Goal: Information Seeking & Learning: Get advice/opinions

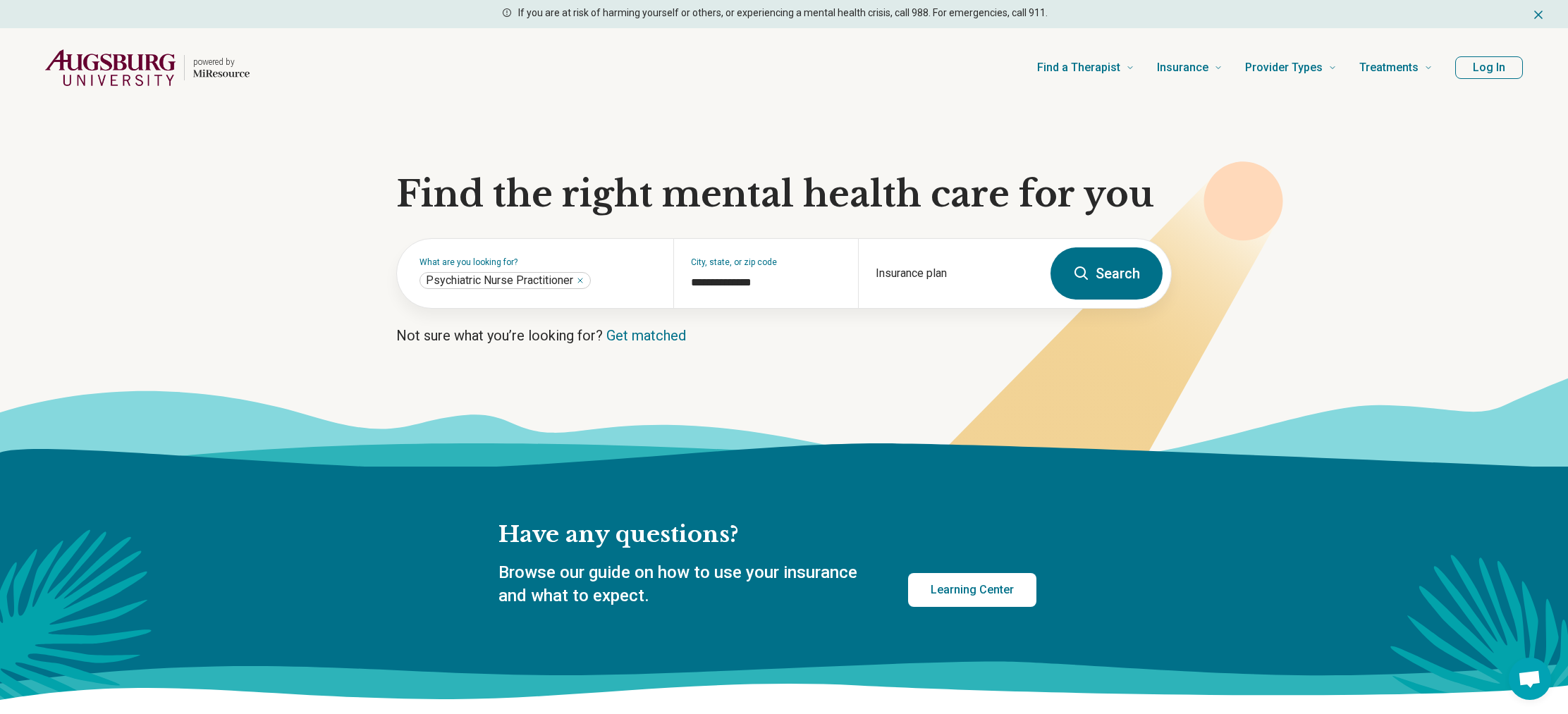
scroll to position [1, 0]
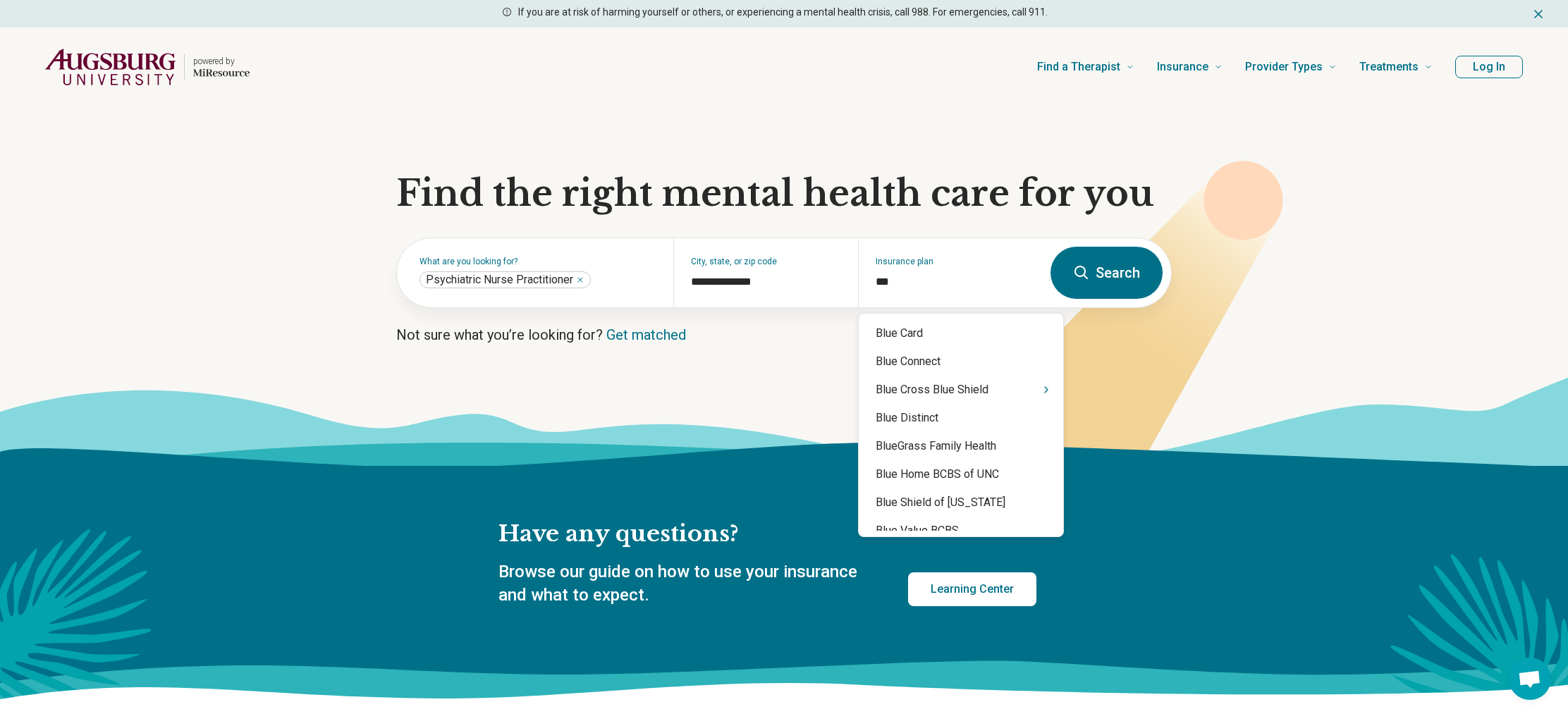
type input "****"
click at [1002, 394] on div "Blue Cross Blue Shield" at bounding box center [960, 390] width 205 height 28
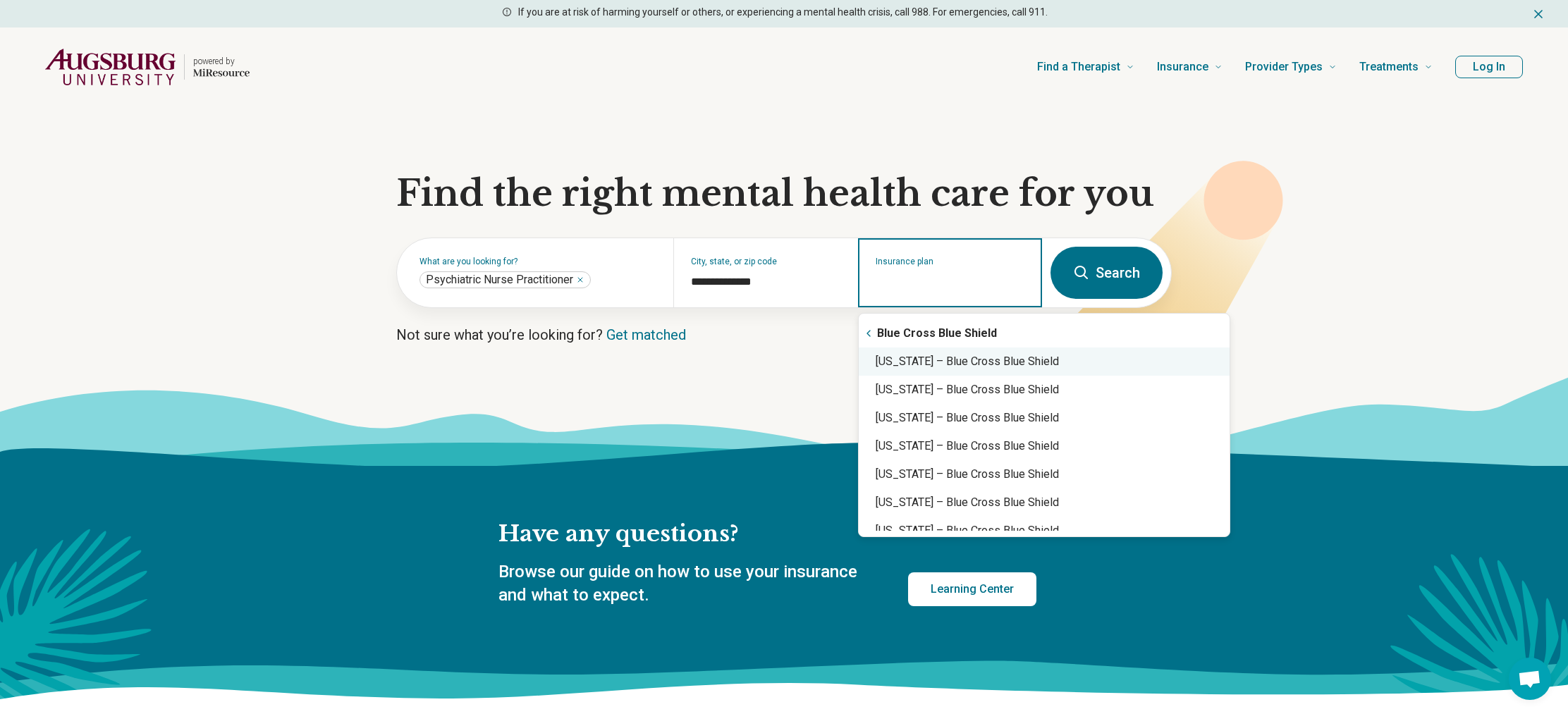
click at [1021, 367] on div "[US_STATE] – Blue Cross Blue Shield" at bounding box center [1043, 361] width 371 height 28
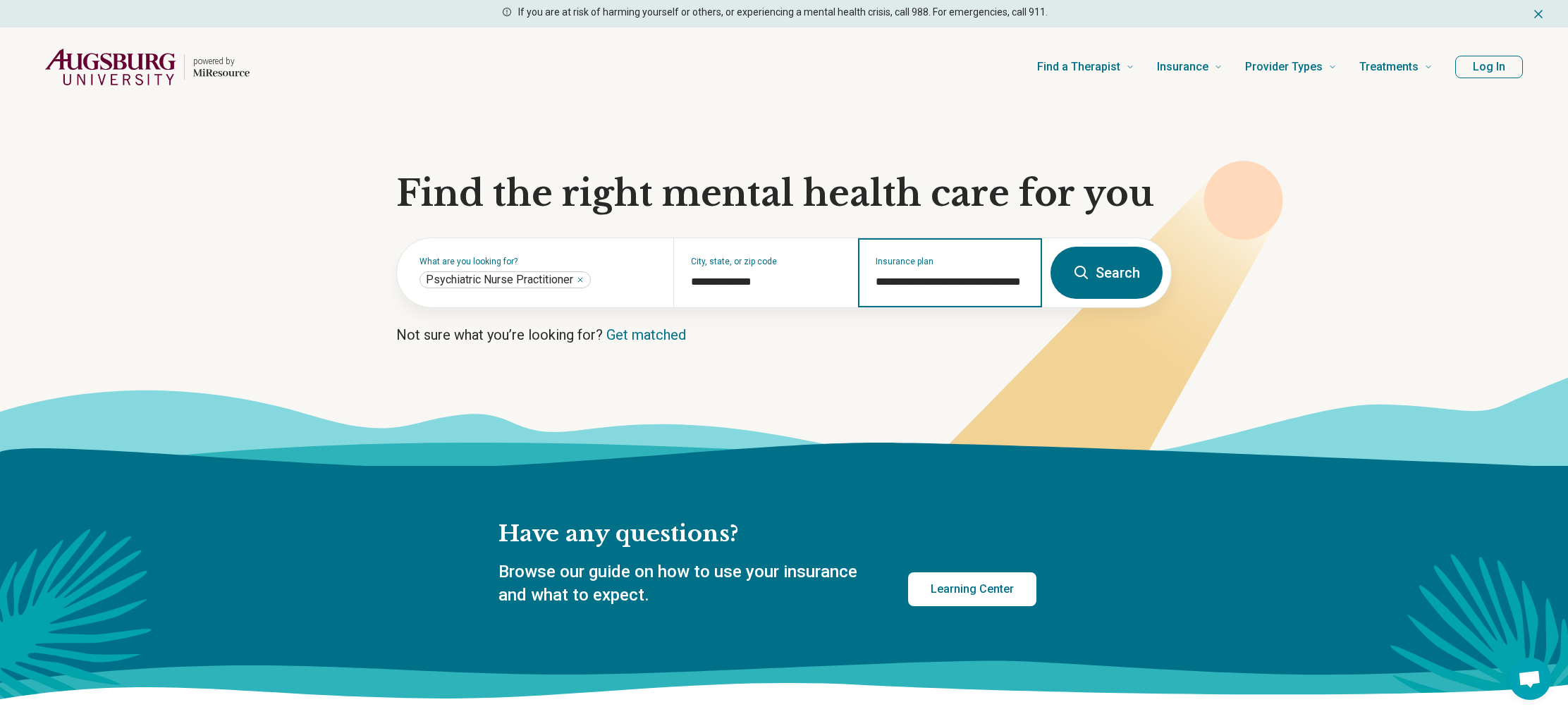
type input "**********"
click at [1083, 283] on button "Search" at bounding box center [1106, 272] width 112 height 52
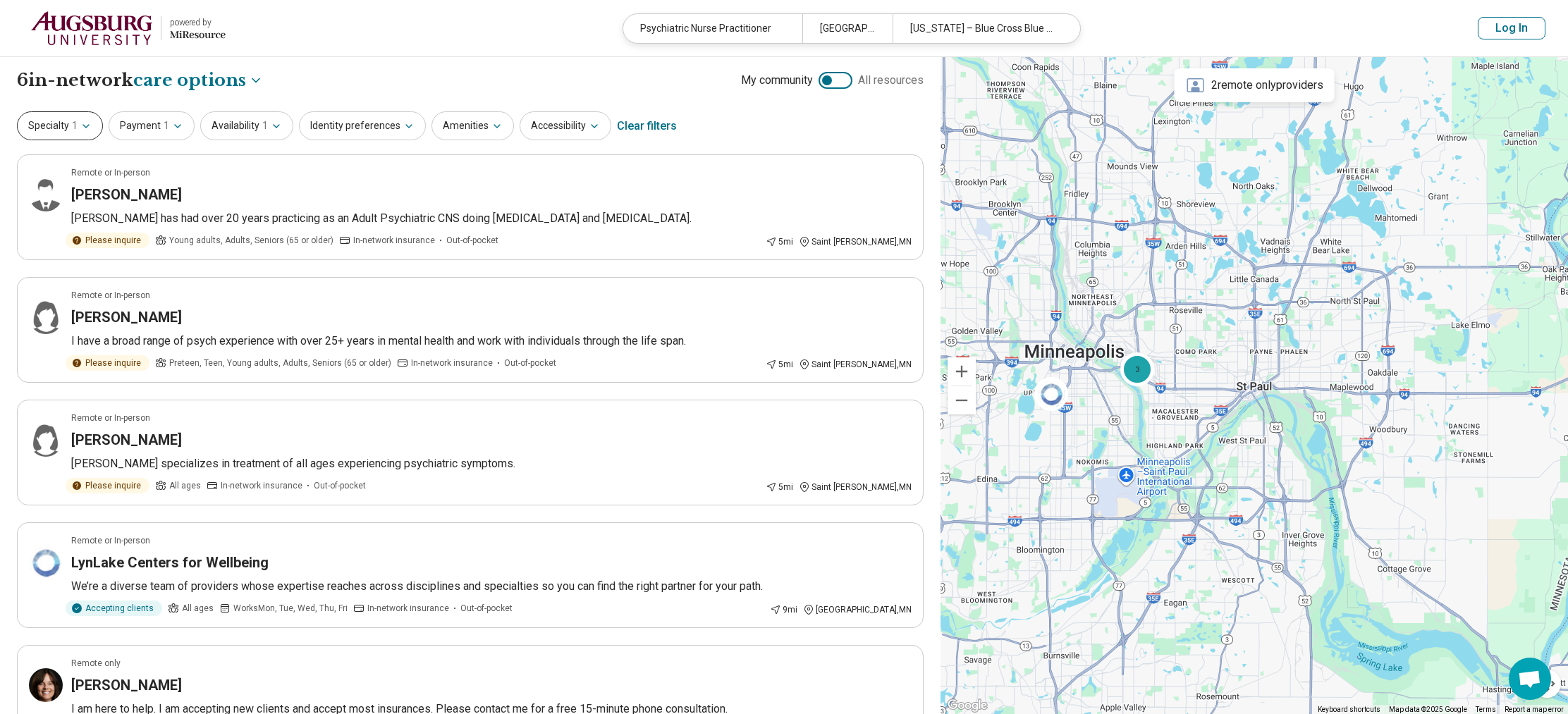
click at [89, 125] on icon "button" at bounding box center [86, 126] width 11 height 11
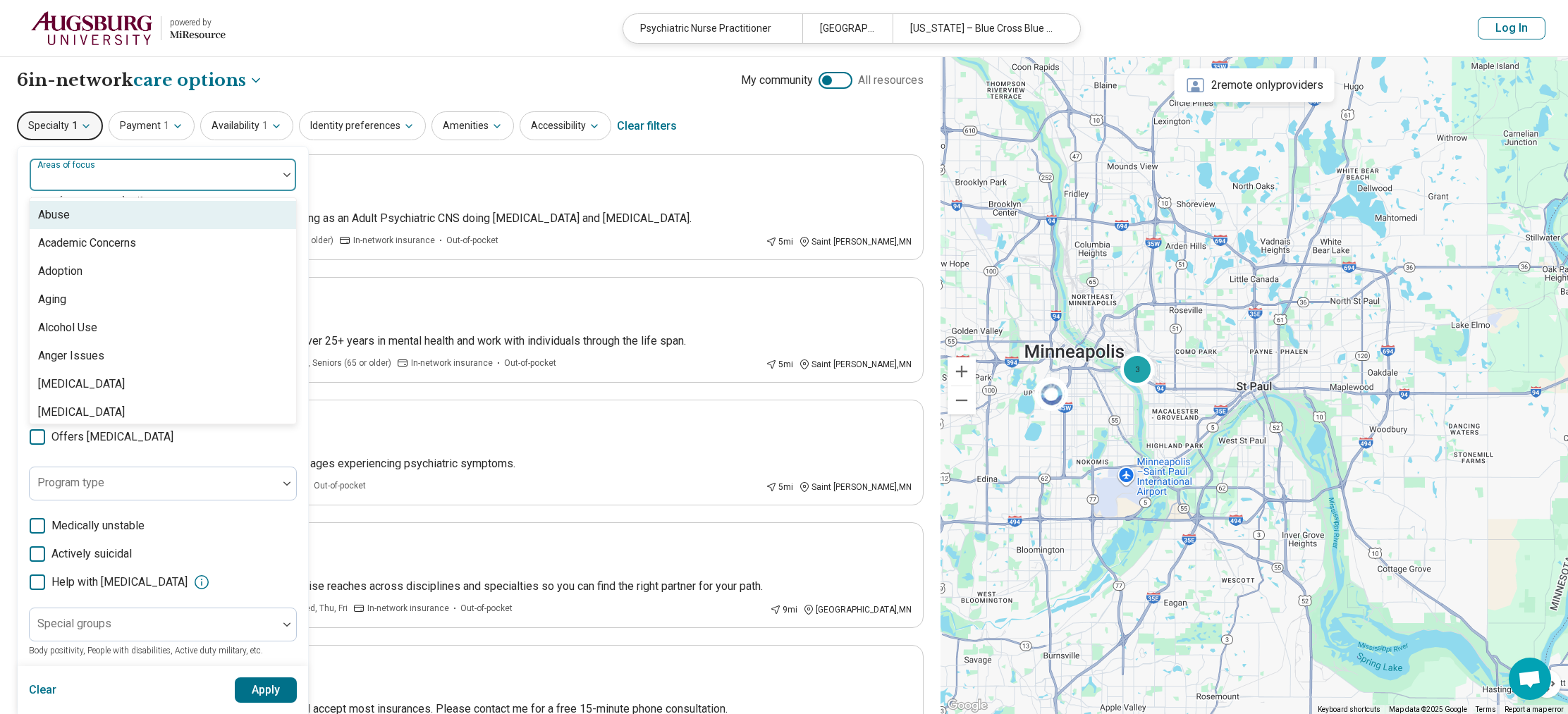
click at [94, 179] on div "Areas of focus" at bounding box center [163, 175] width 268 height 34
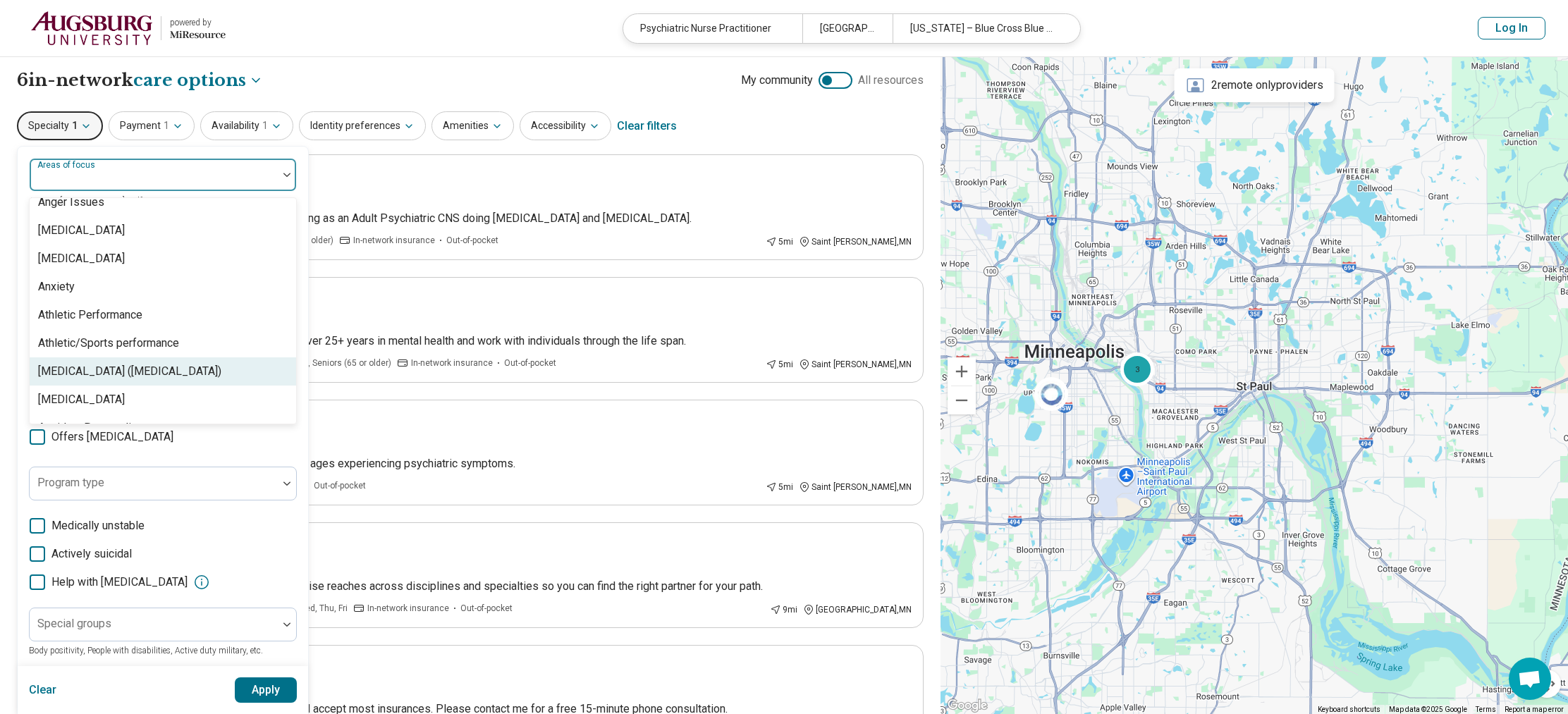
scroll to position [155, 0]
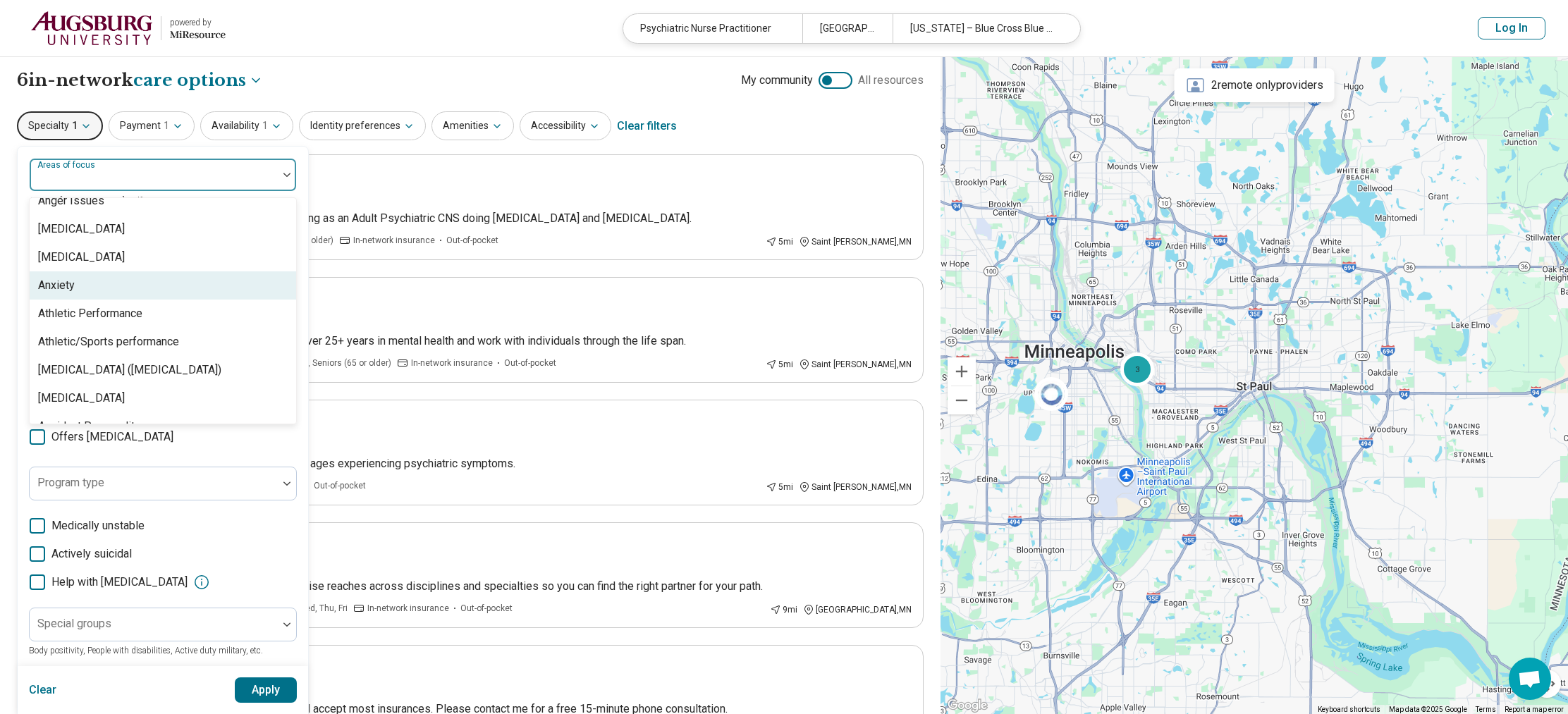
click at [95, 295] on div "Anxiety" at bounding box center [163, 285] width 266 height 28
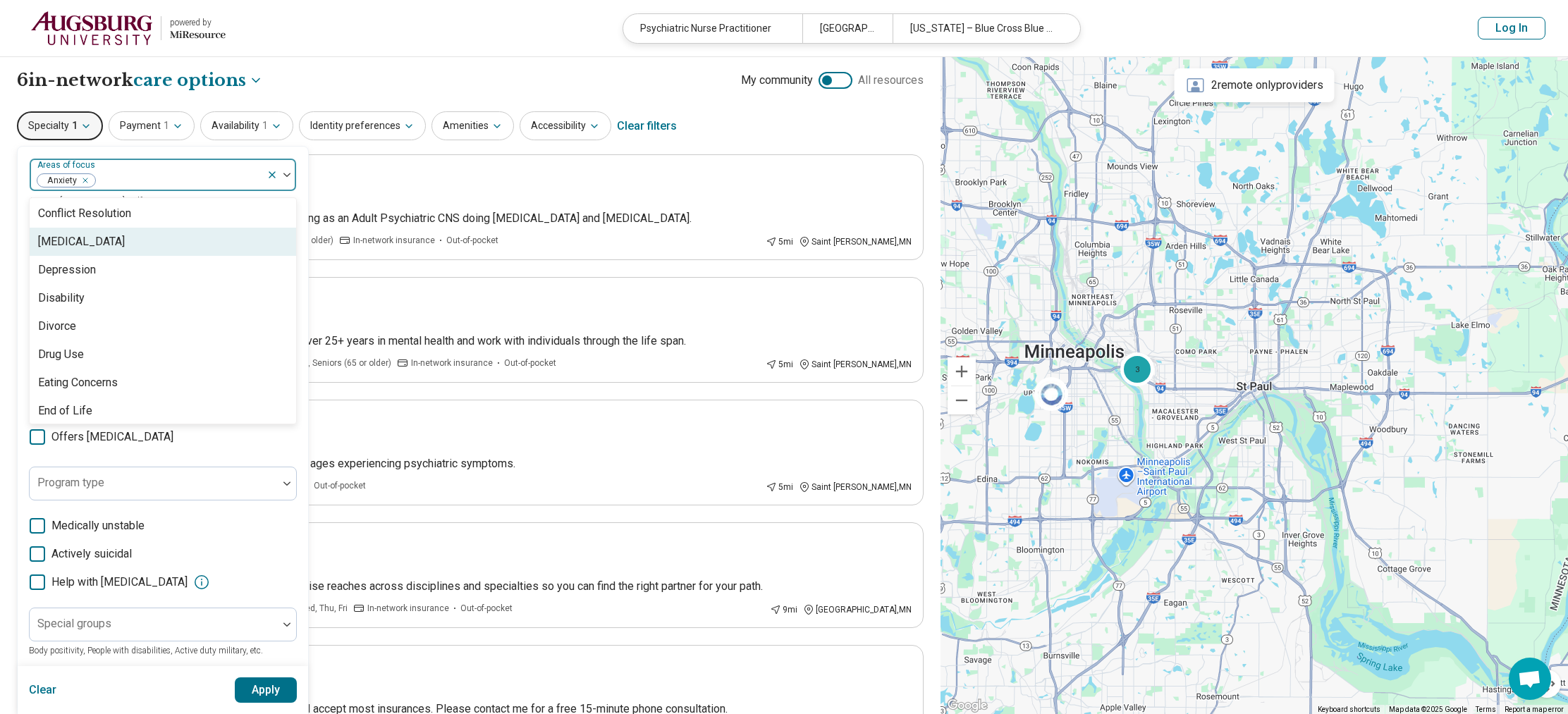
scroll to position [771, 0]
click at [97, 269] on div "Depression" at bounding box center [163, 262] width 266 height 28
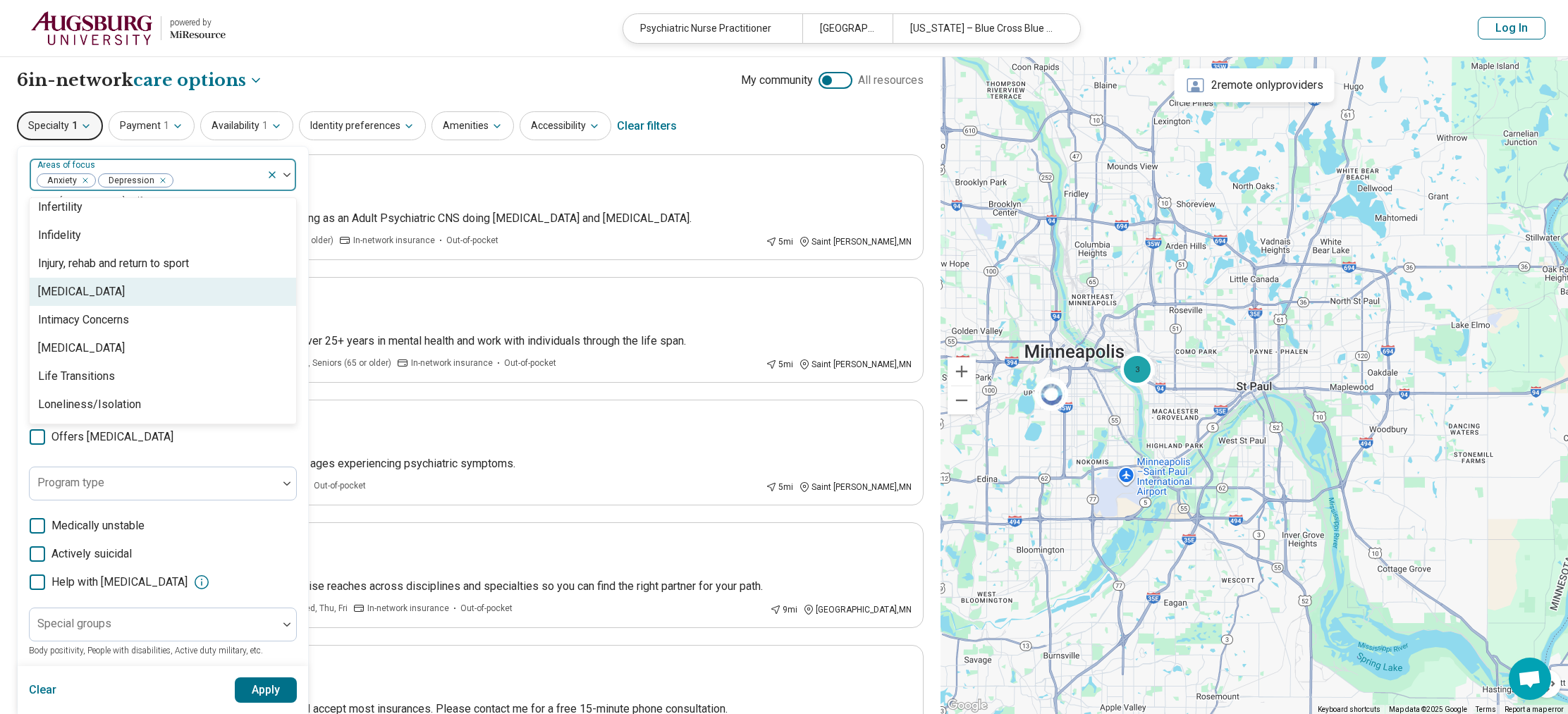
scroll to position [1250, 0]
click at [177, 286] on div "[MEDICAL_DATA]" at bounding box center [163, 290] width 266 height 28
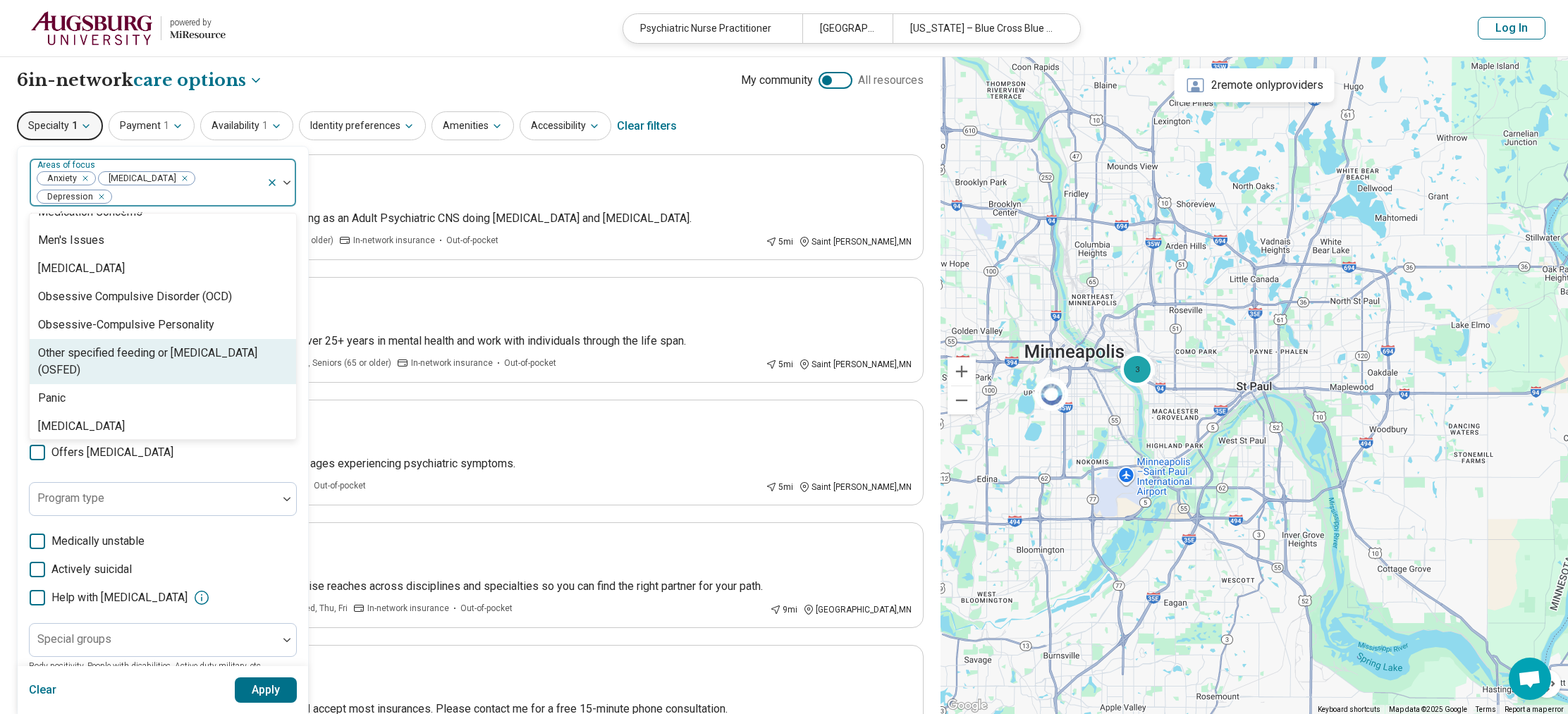
scroll to position [1429, 0]
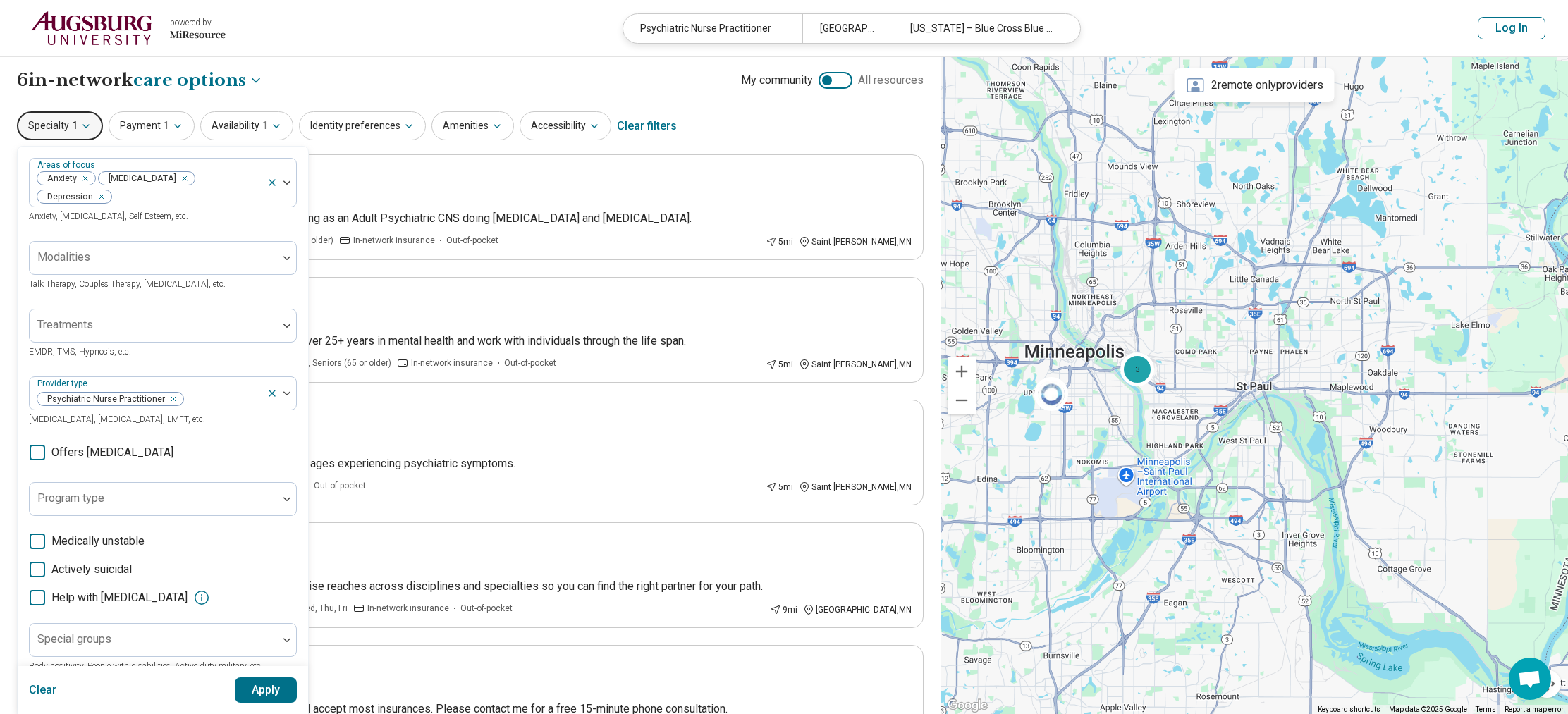
click at [238, 438] on div "Areas of focus Anxiety Insomnia Depression Anxiety, Depression, Self-Esteem, et…" at bounding box center [163, 441] width 268 height 567
click at [199, 390] on div at bounding box center [223, 399] width 76 height 20
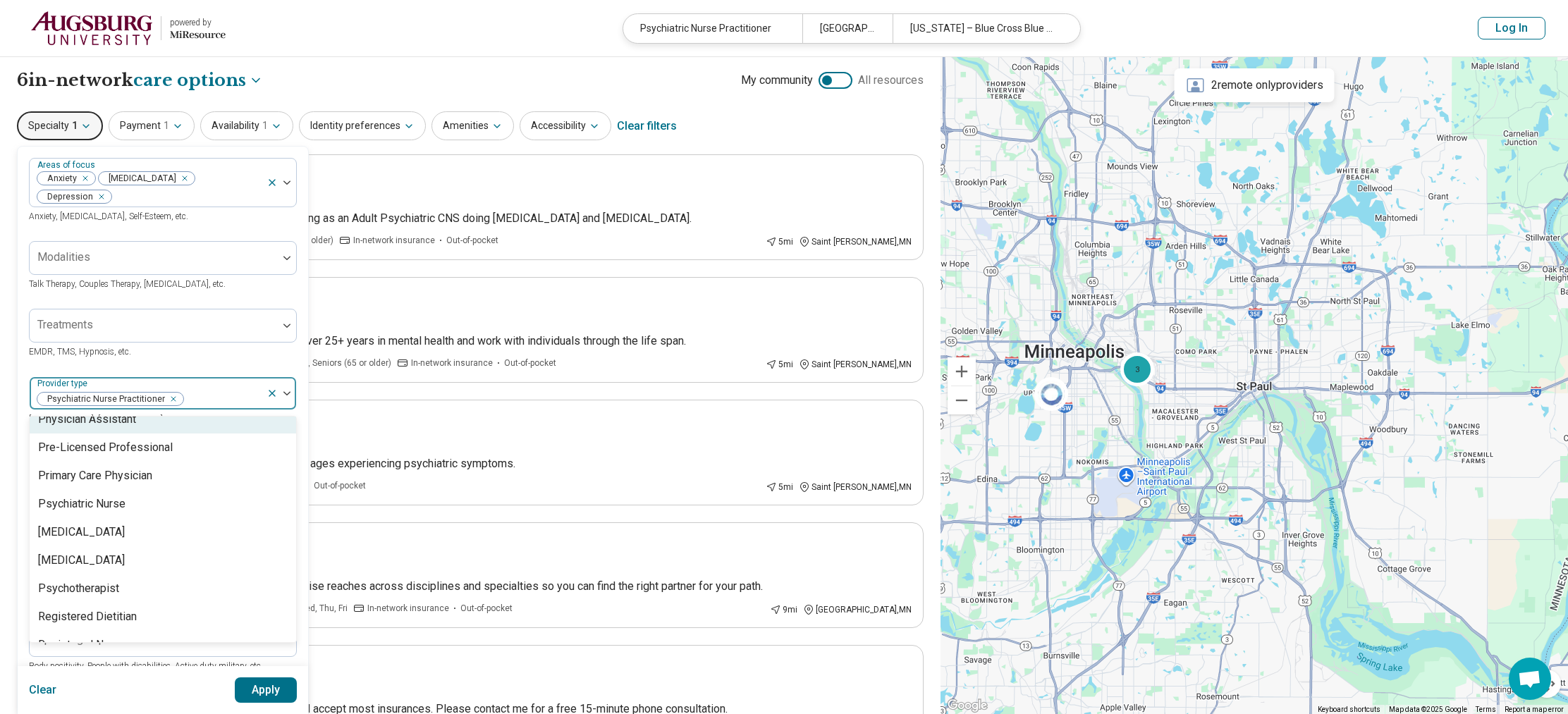
scroll to position [1781, 0]
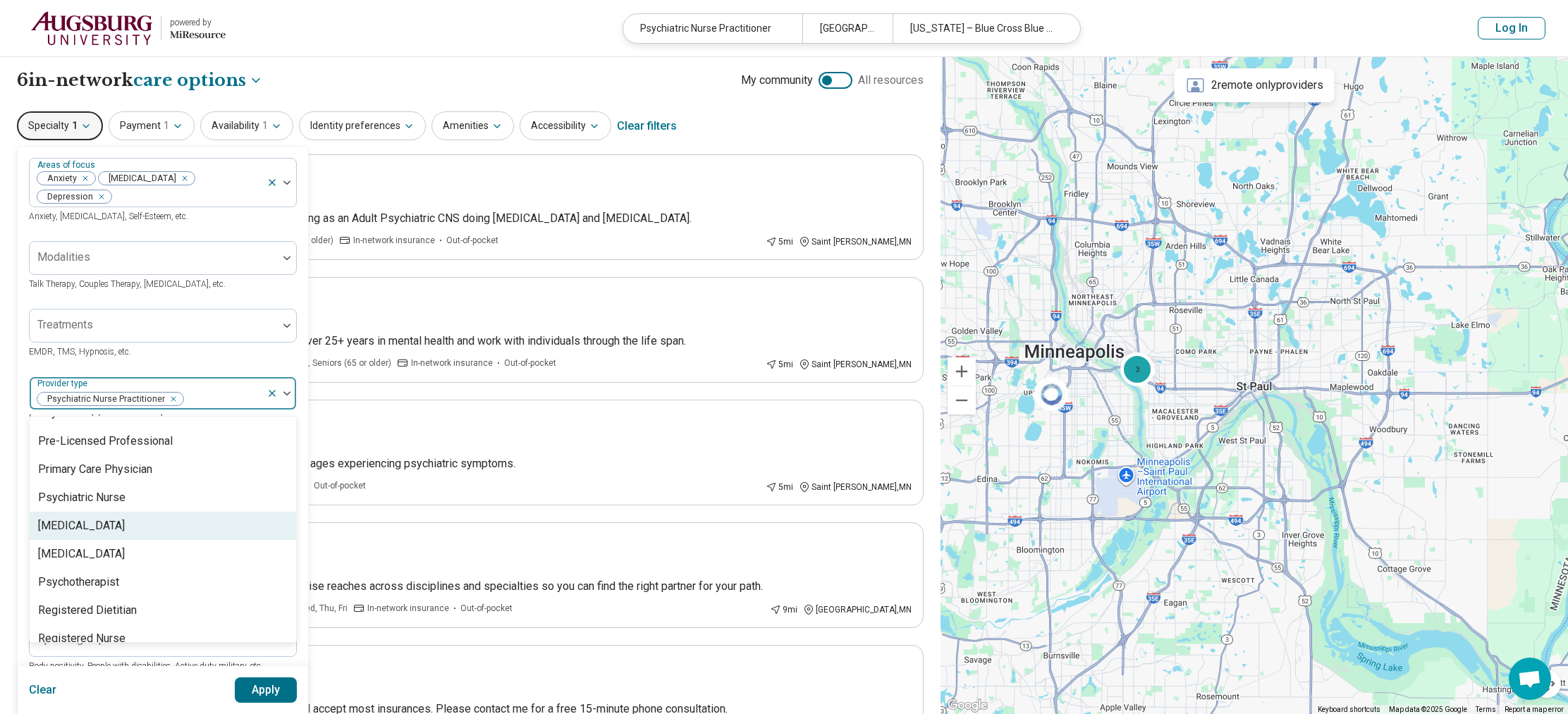
click at [181, 512] on div "[MEDICAL_DATA]" at bounding box center [163, 526] width 266 height 28
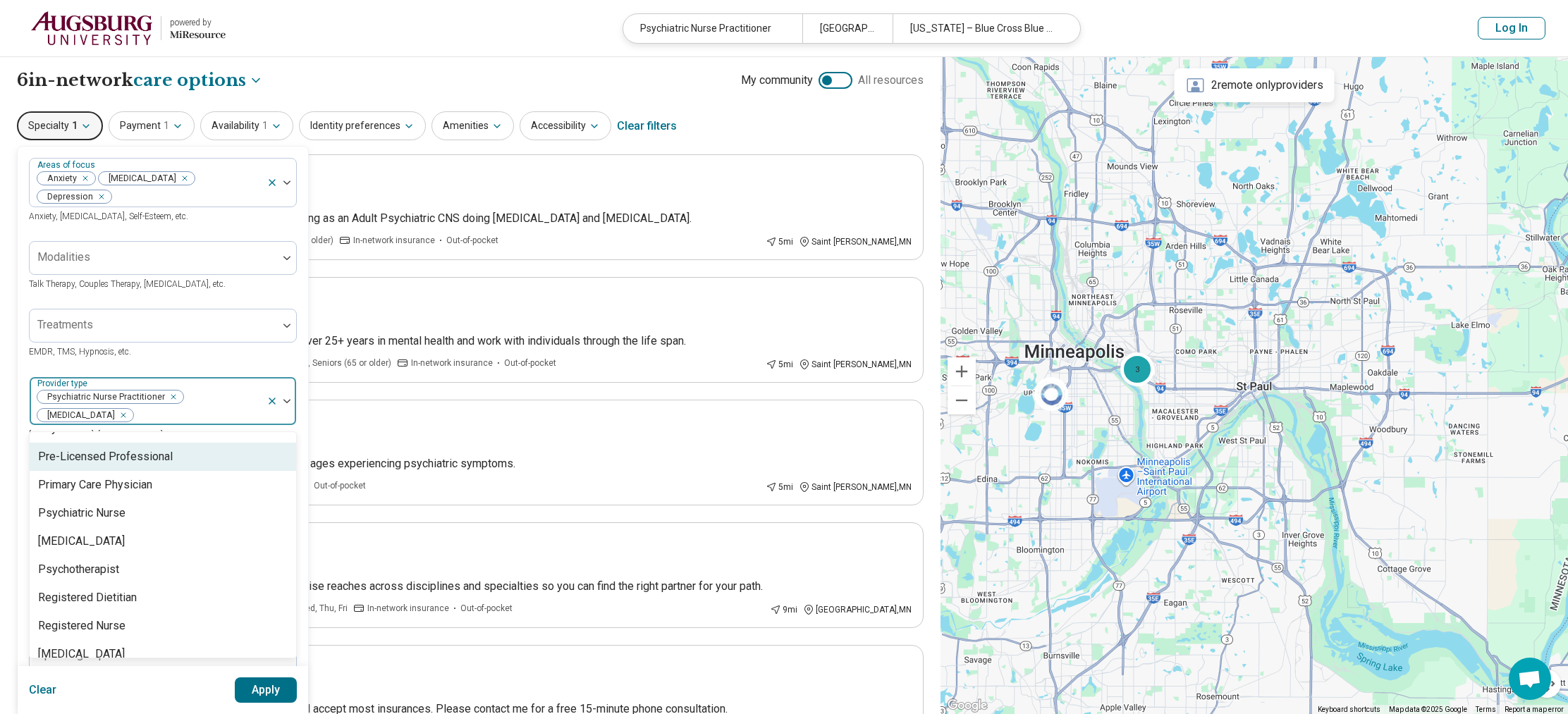
click at [211, 346] on div "Areas of focus Anxiety Insomnia Depression Anxiety, Depression, Self-Esteem, et…" at bounding box center [163, 449] width 268 height 582
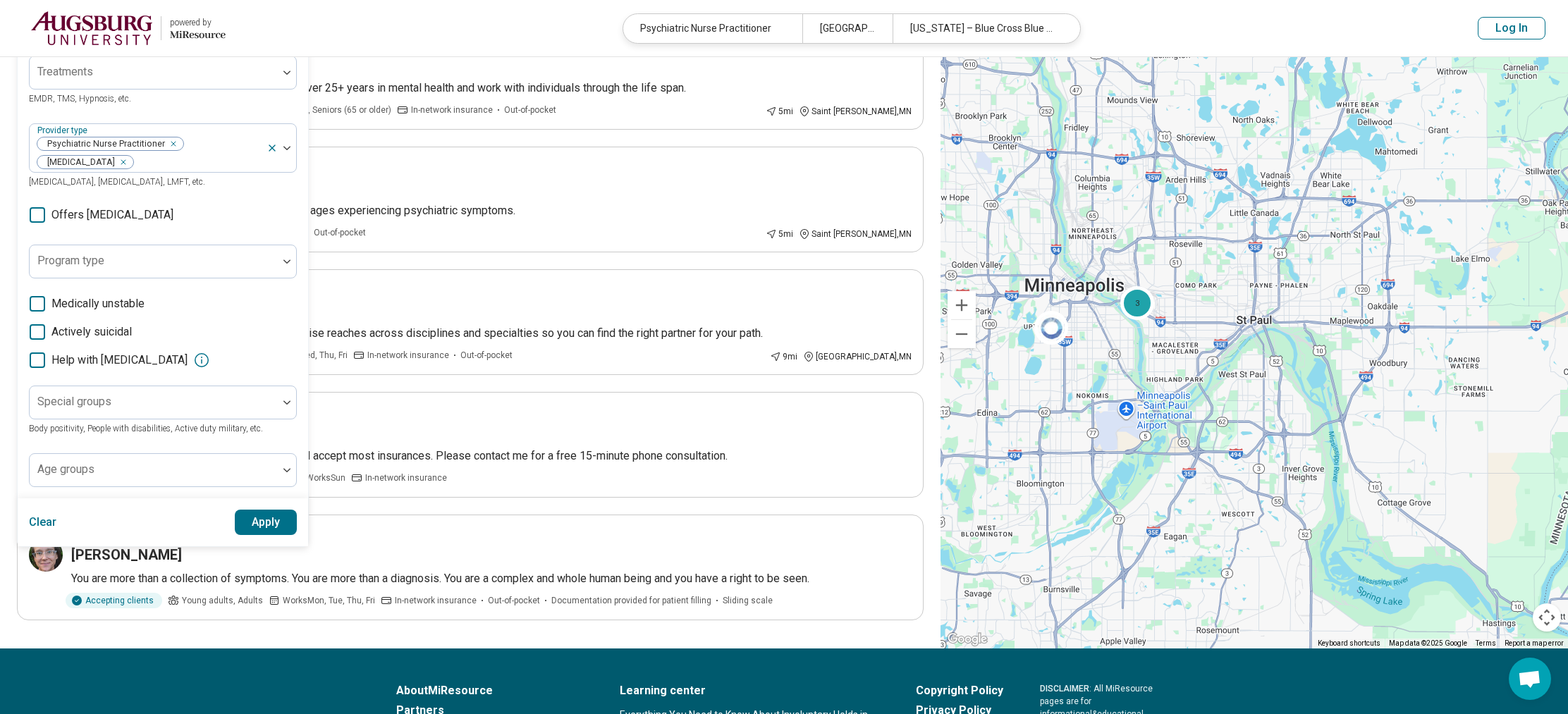
scroll to position [254, 0]
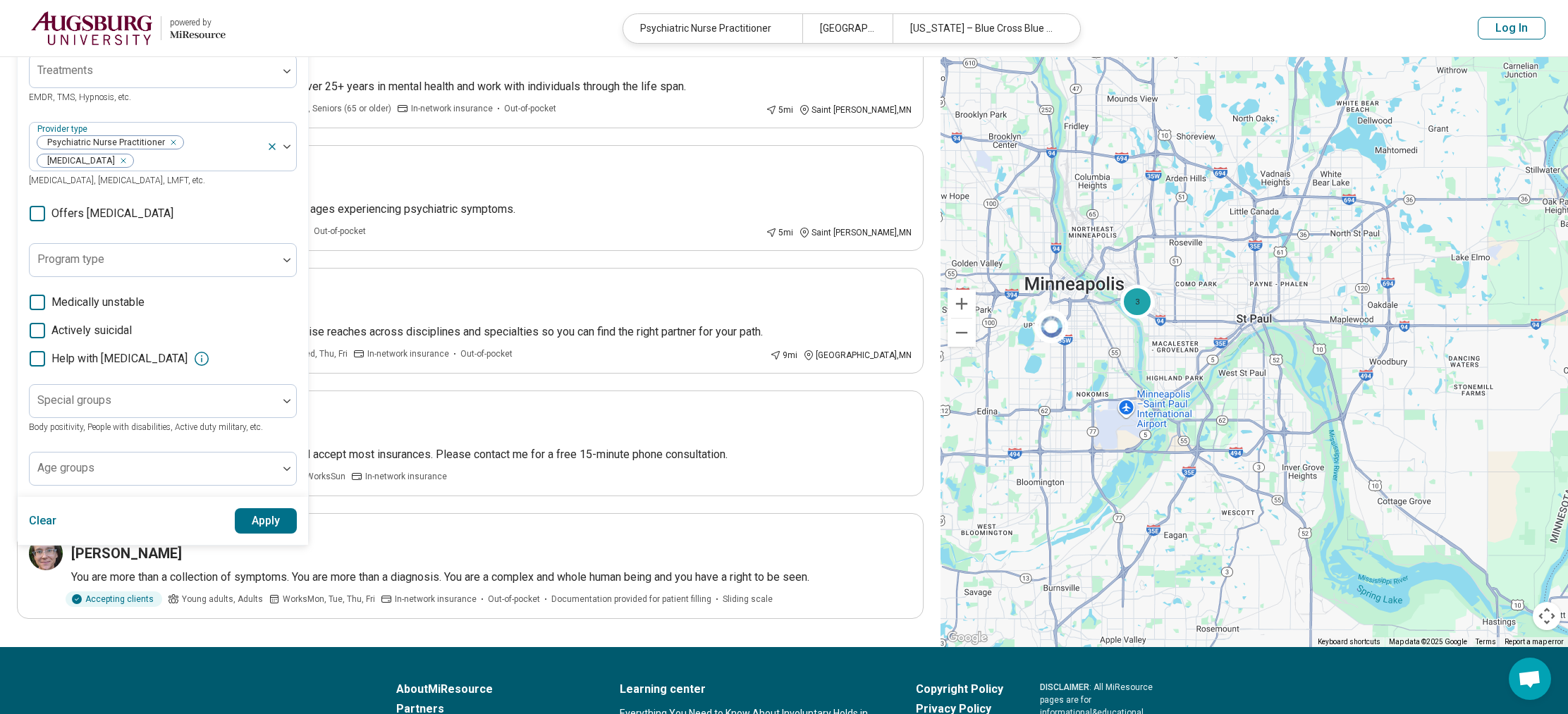
click at [36, 205] on icon at bounding box center [38, 213] width 15 height 15
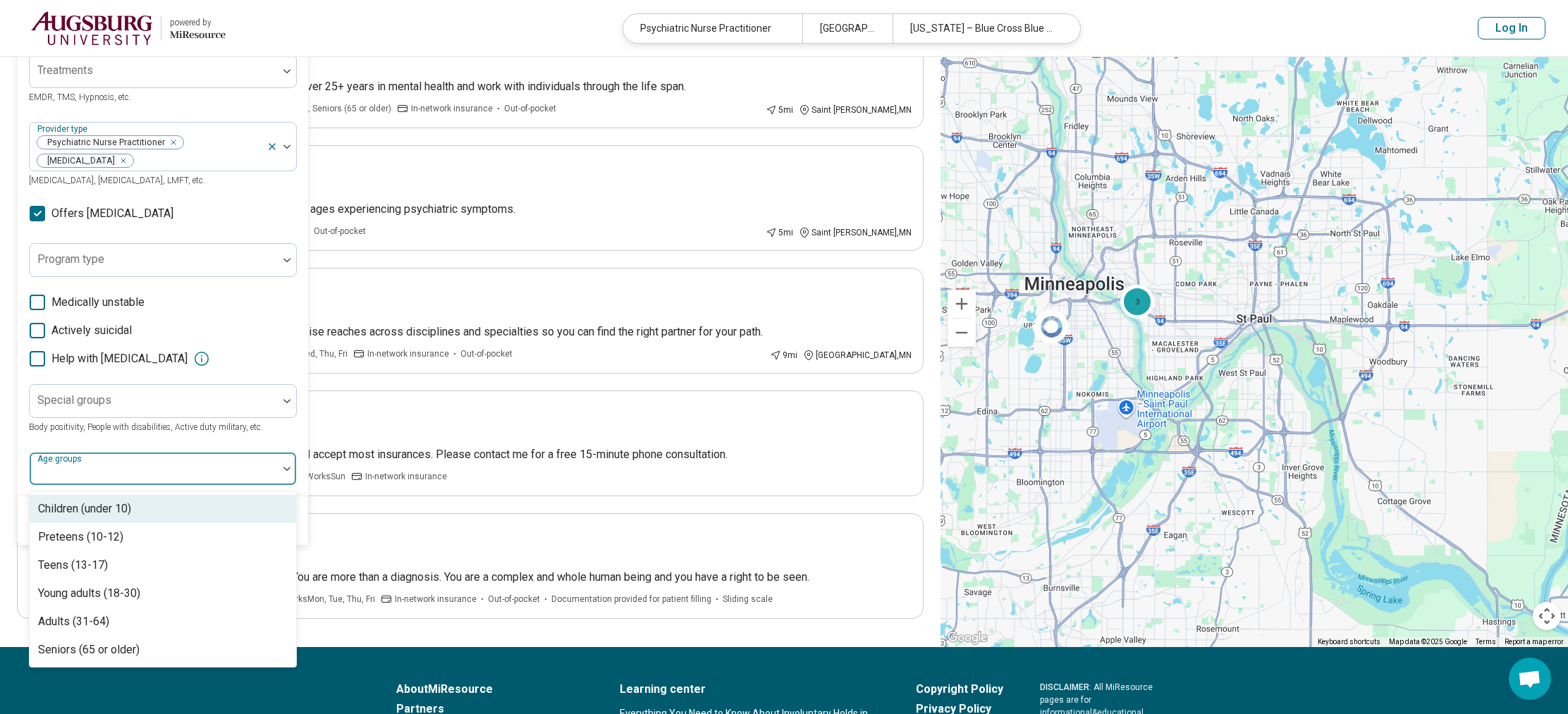
click at [224, 465] on div at bounding box center [153, 474] width 237 height 20
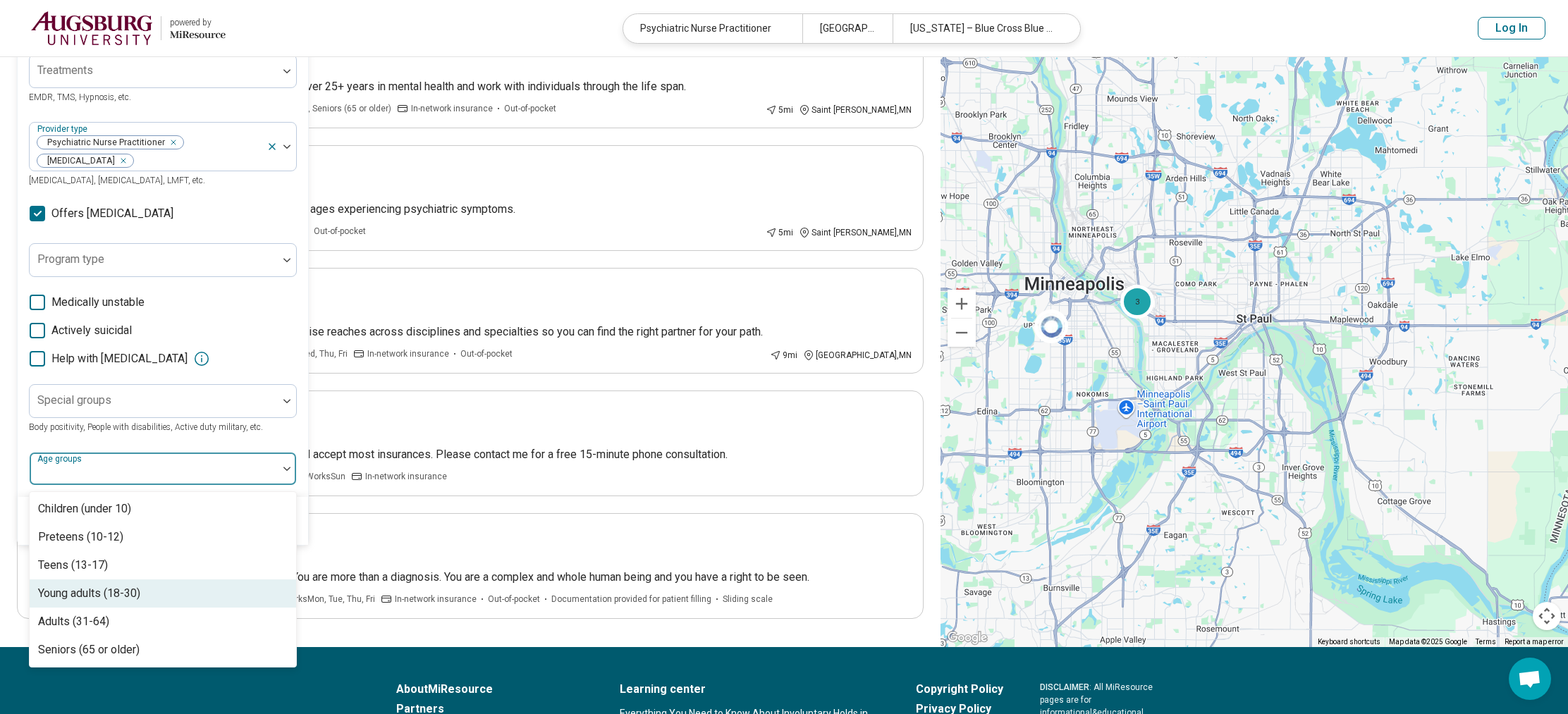
click at [186, 584] on div "Young adults (18-30)" at bounding box center [163, 593] width 266 height 28
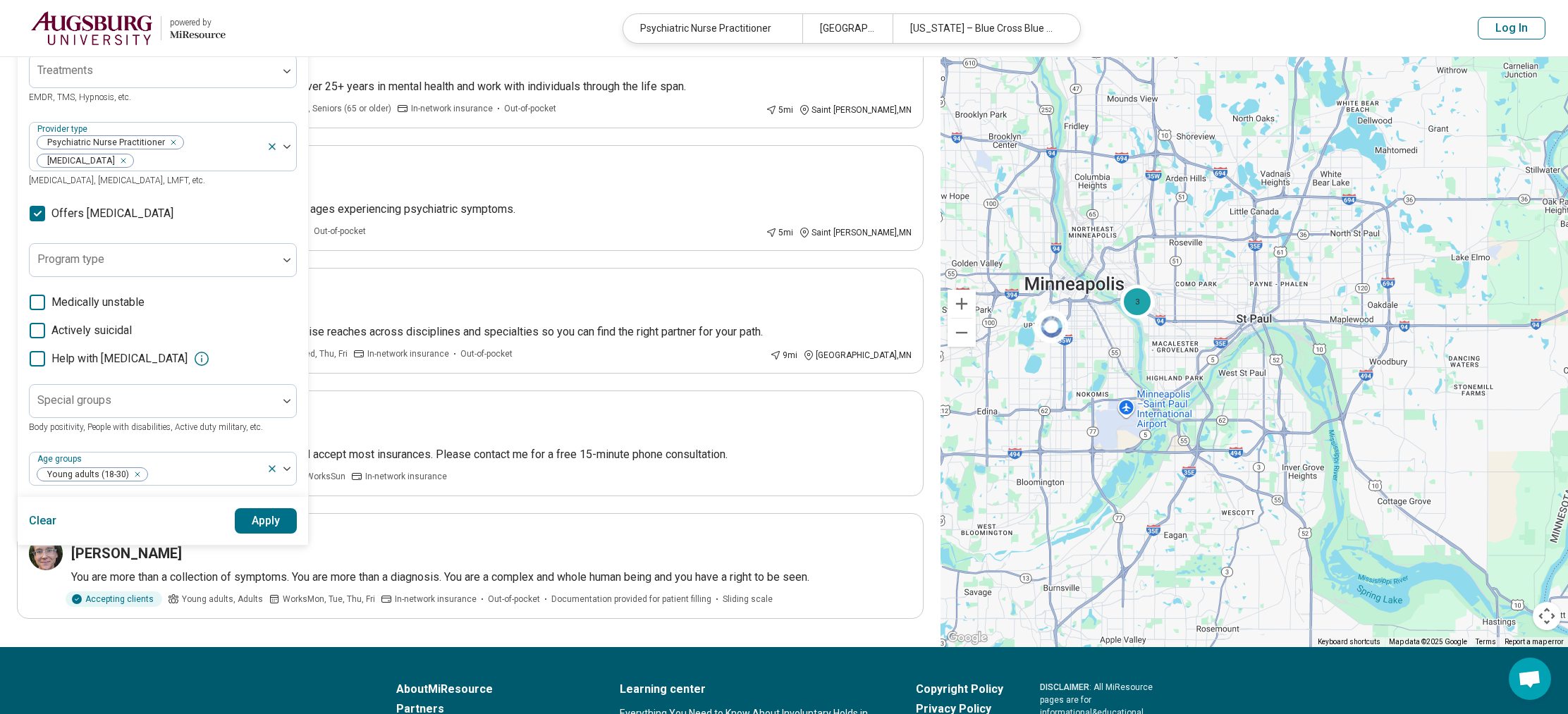
click at [181, 430] on div "Areas of focus Anxiety Insomnia Depression Anxiety, Depression, Self-Esteem, et…" at bounding box center [163, 194] width 268 height 582
click at [249, 509] on button "Apply" at bounding box center [265, 521] width 62 height 26
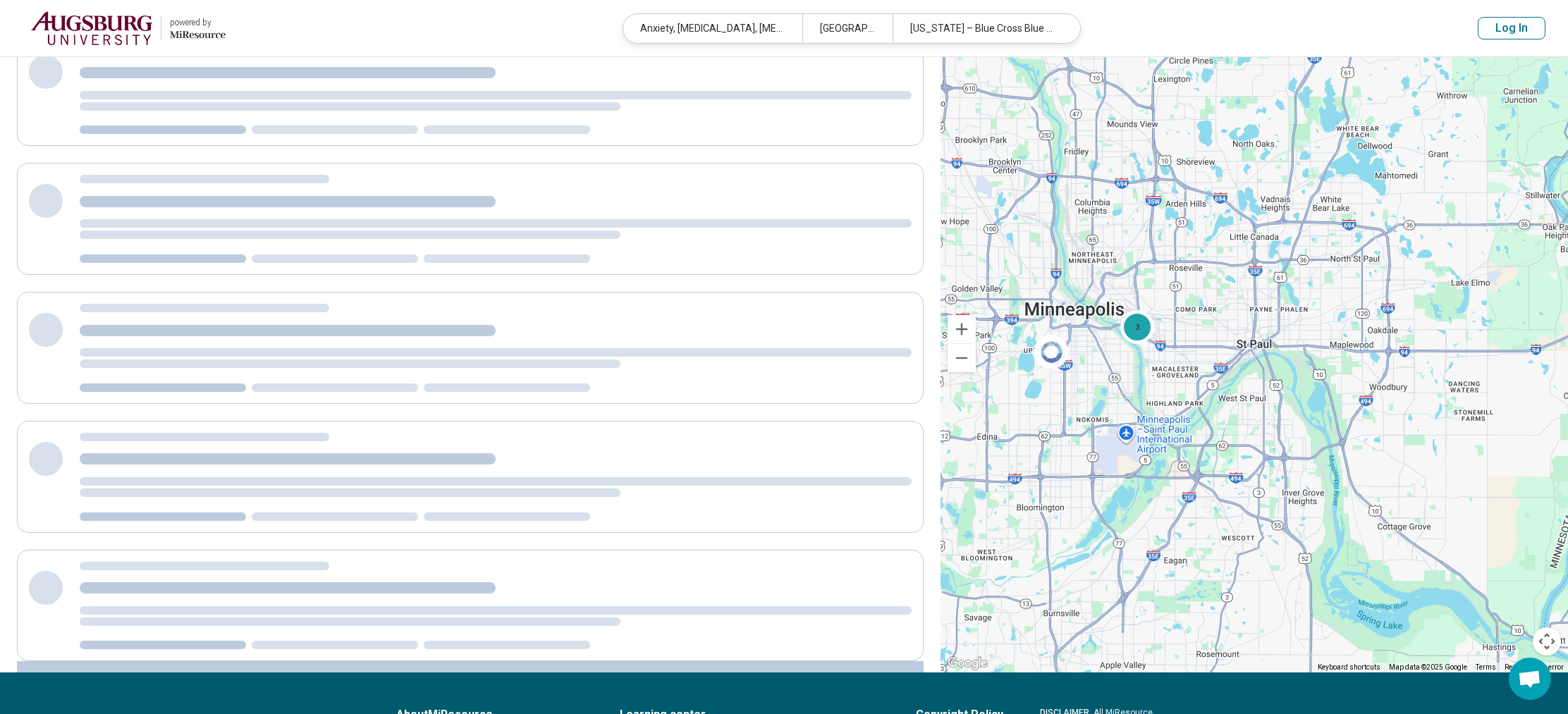
scroll to position [50, 0]
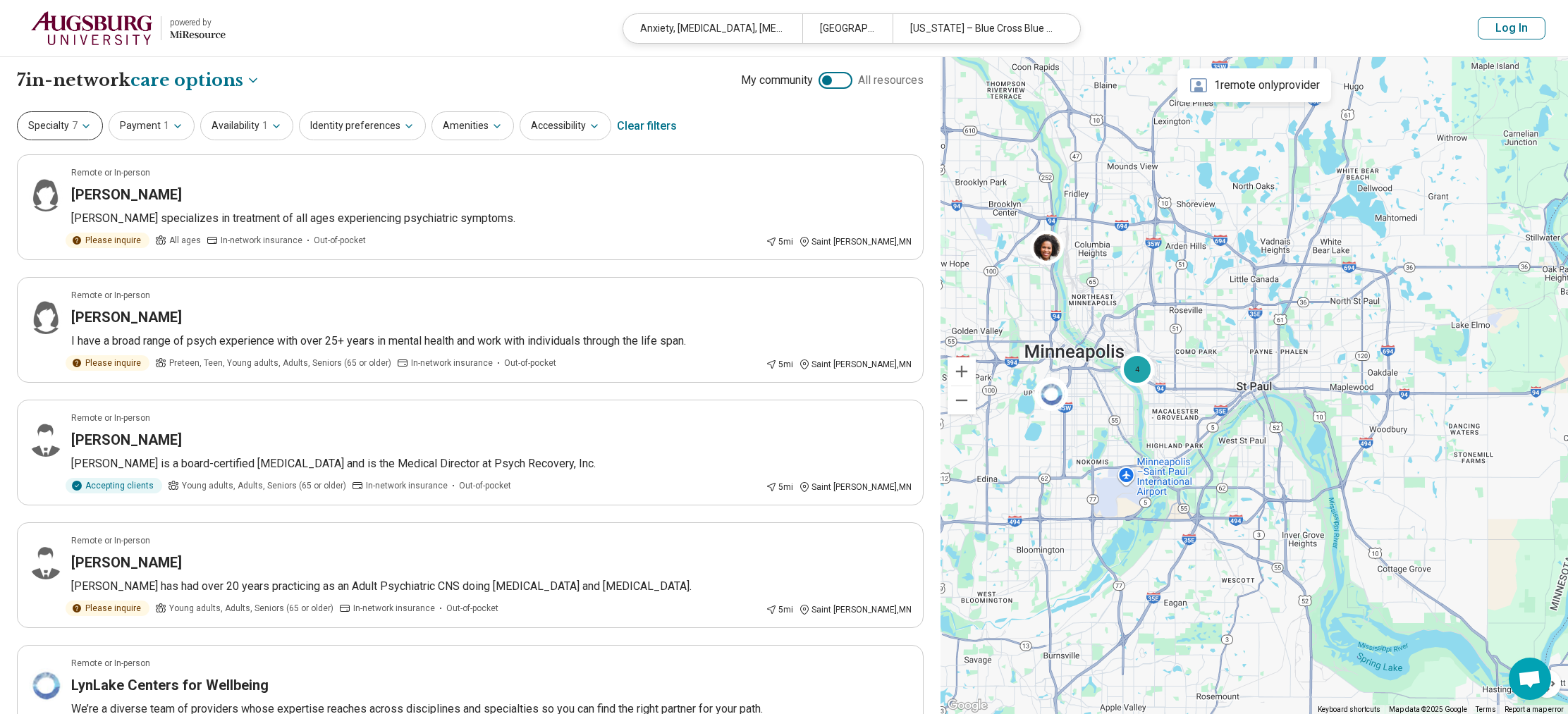
click at [55, 130] on button "Specialty 7" at bounding box center [60, 126] width 86 height 29
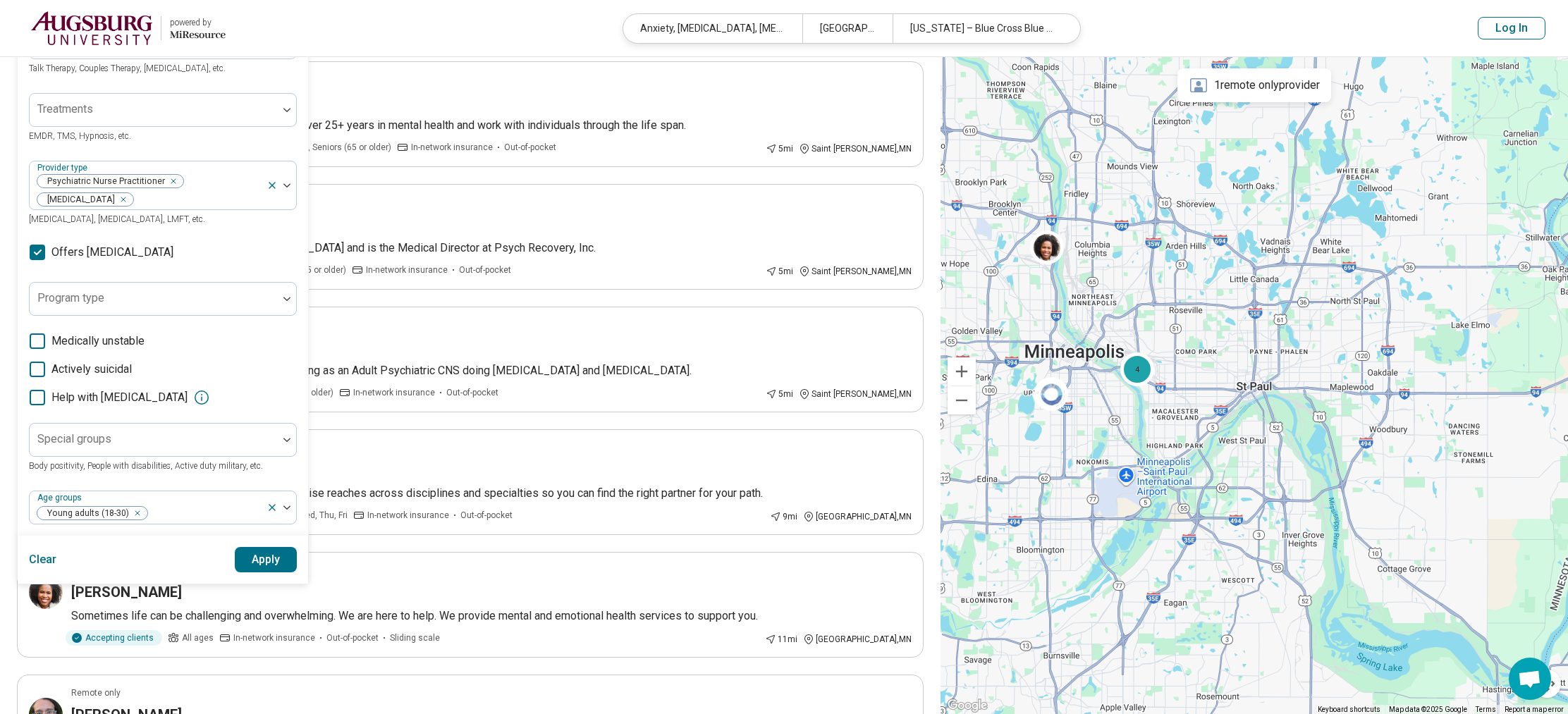
scroll to position [199, 0]
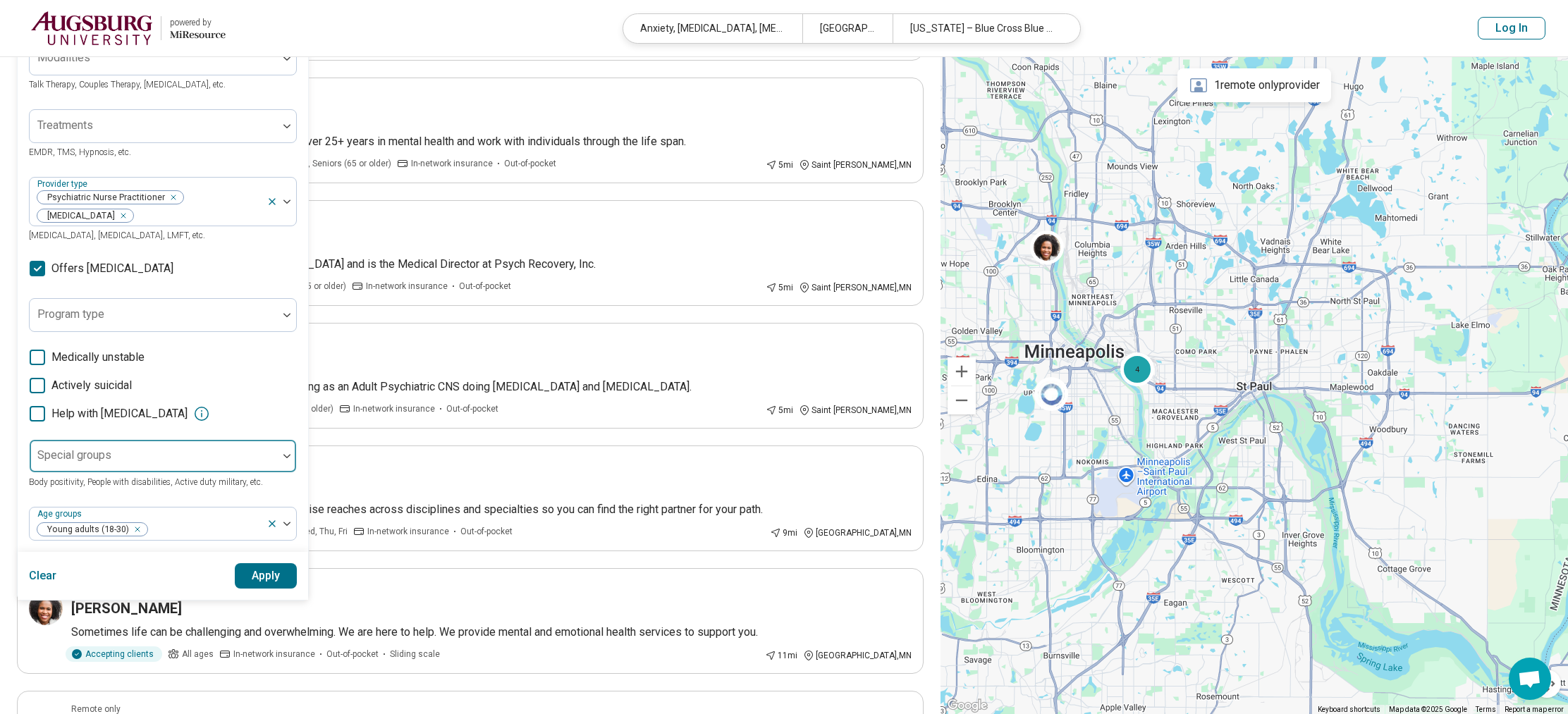
click at [123, 441] on div at bounding box center [154, 456] width 248 height 31
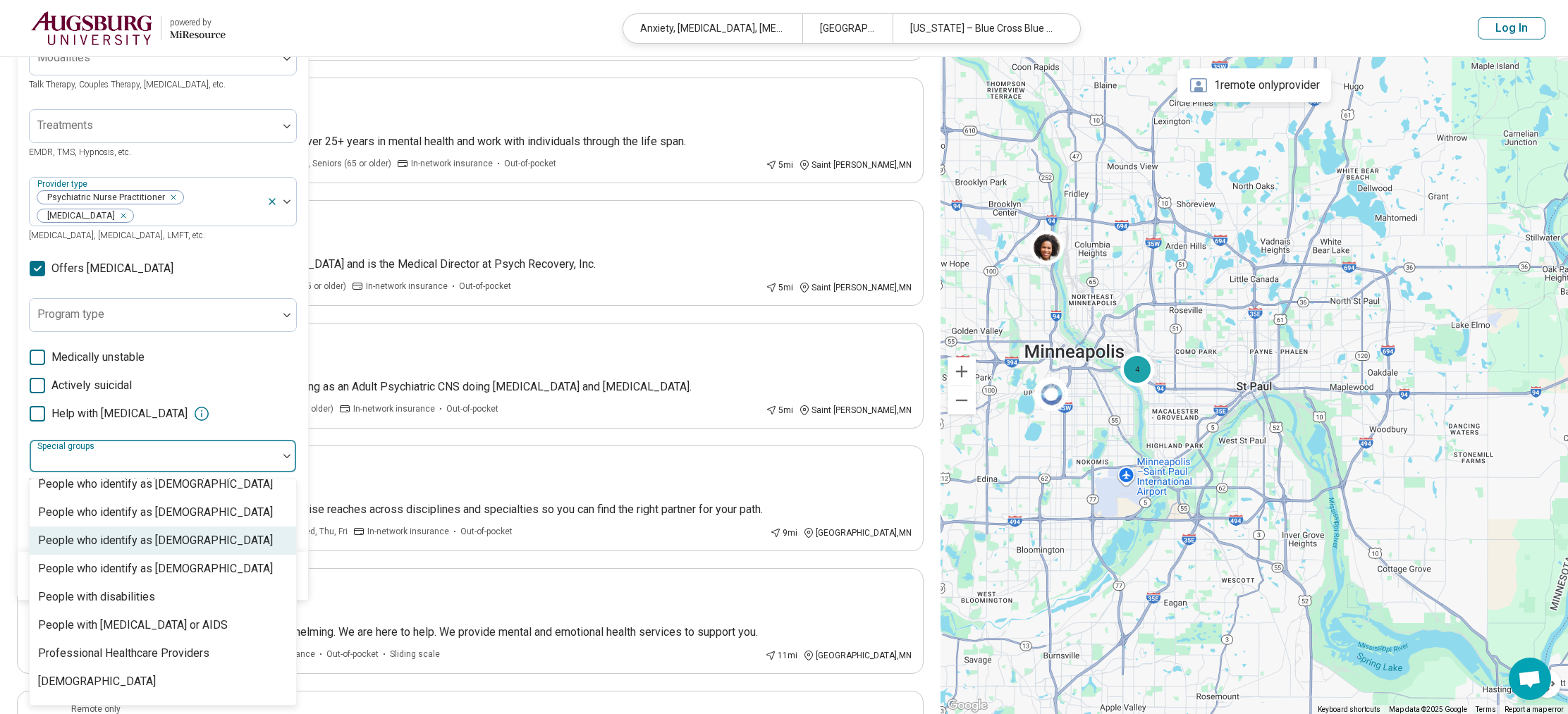
scroll to position [429, 0]
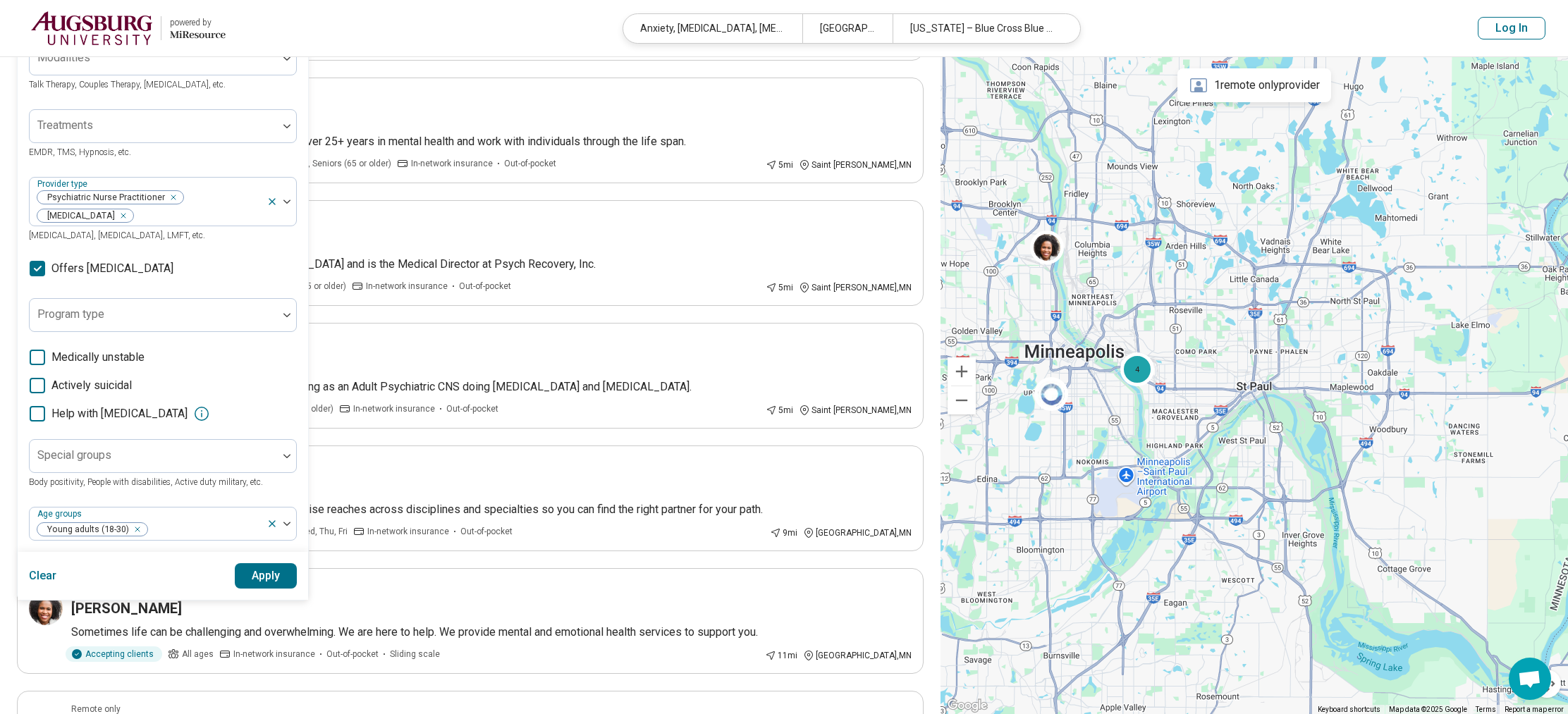
click at [262, 408] on div "Areas of focus Anxiety Insomnia Depression Anxiety, Depression, Self-Esteem, et…" at bounding box center [163, 249] width 268 height 582
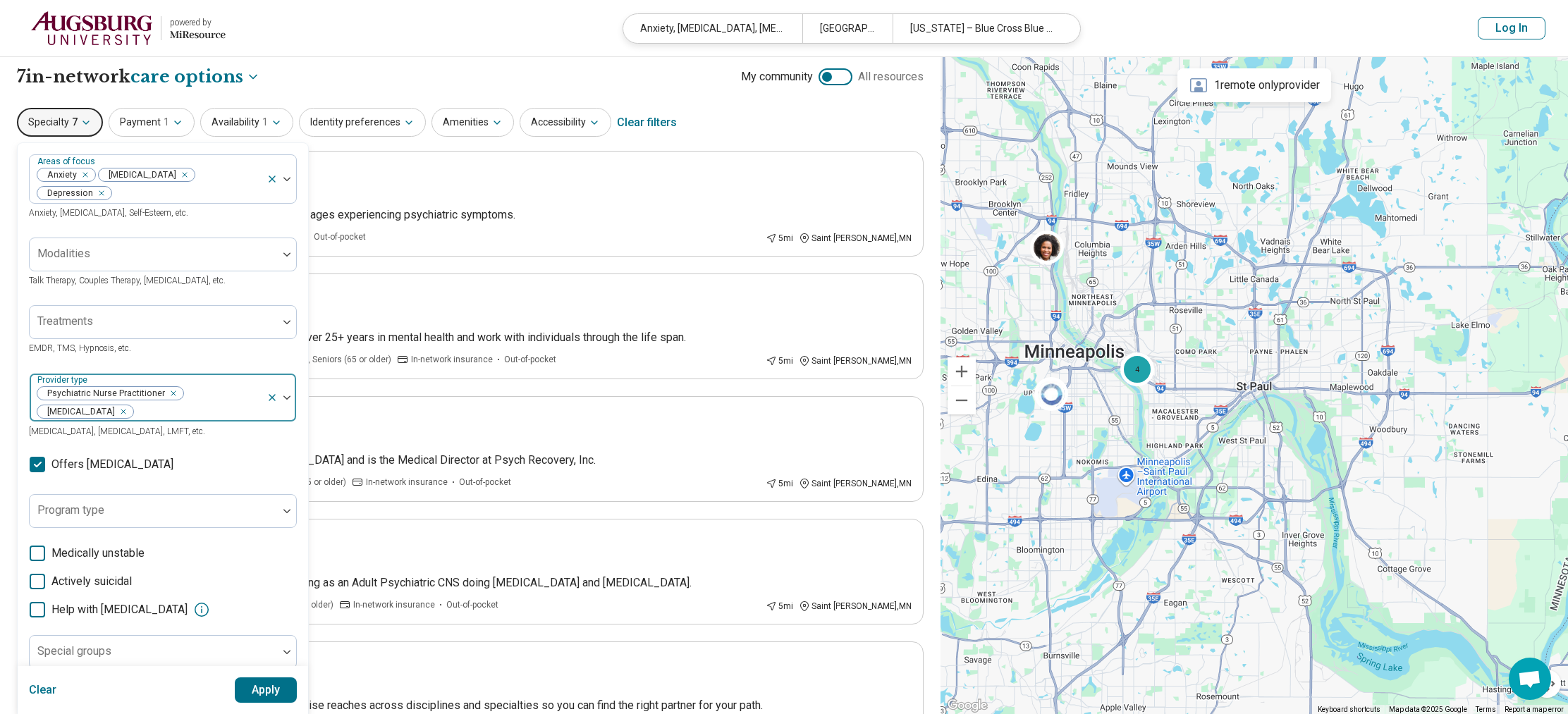
scroll to position [0, 0]
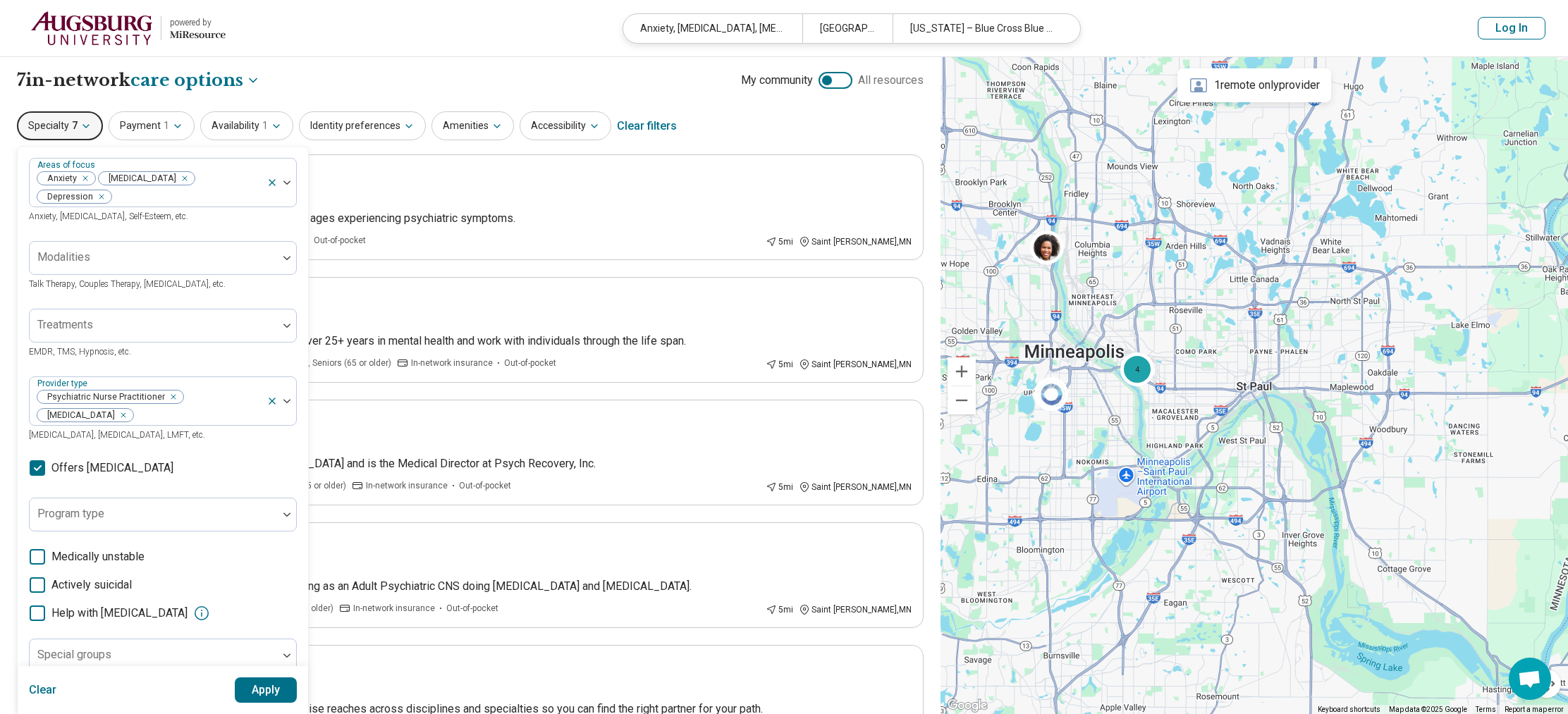
click at [264, 686] on button "Apply" at bounding box center [265, 691] width 62 height 26
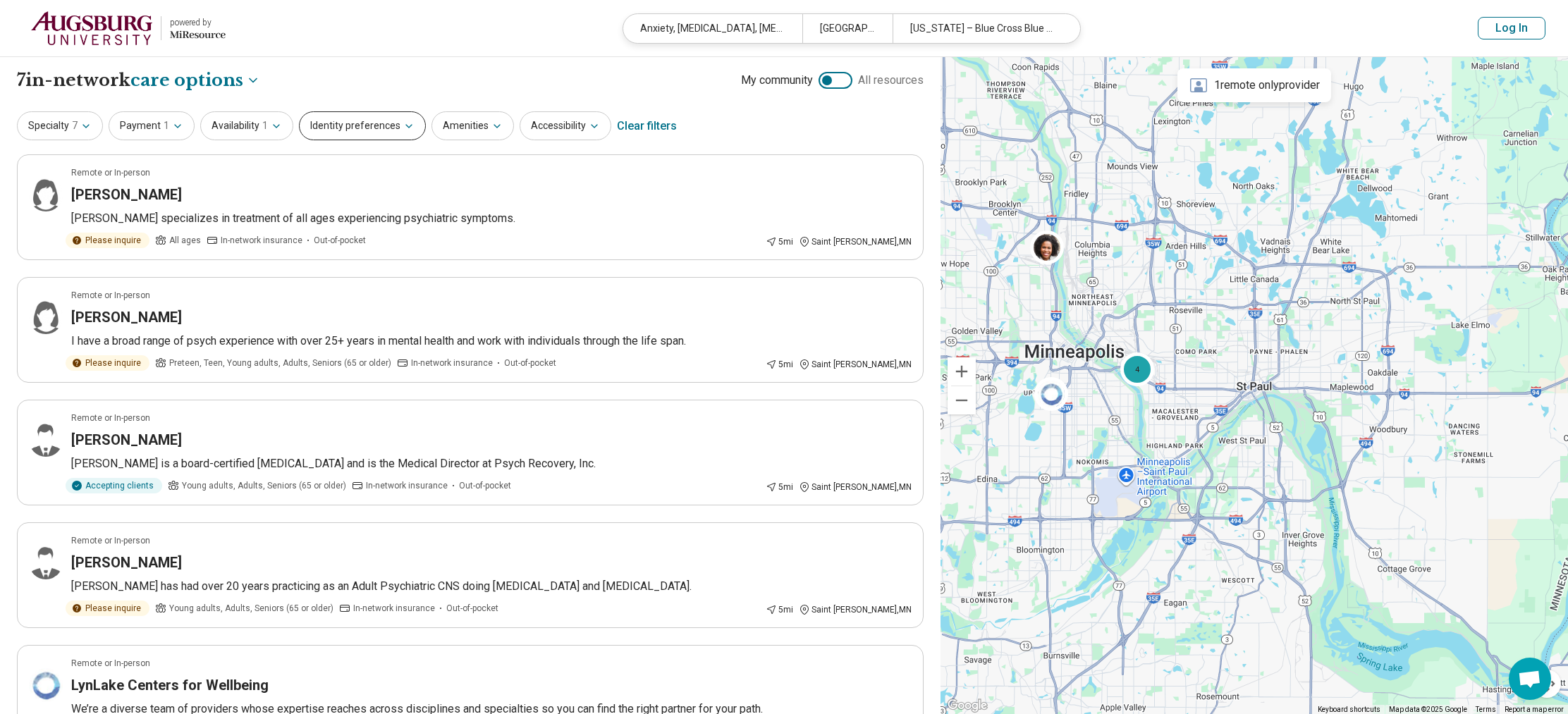
click at [338, 126] on button "Identity preferences" at bounding box center [362, 126] width 127 height 29
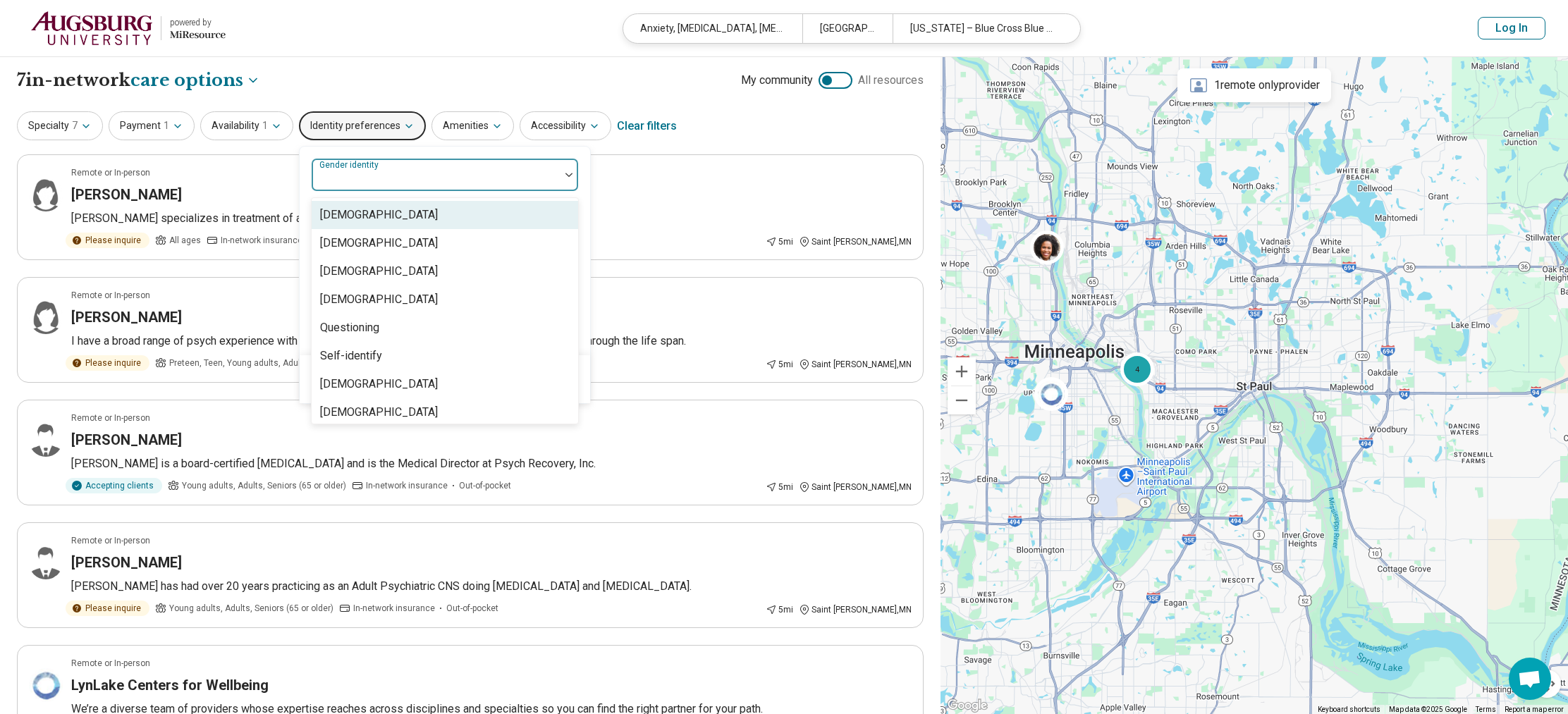
click at [367, 173] on div "Gender identity" at bounding box center [444, 175] width 268 height 34
click at [369, 220] on div "Cisgender Man" at bounding box center [379, 215] width 118 height 17
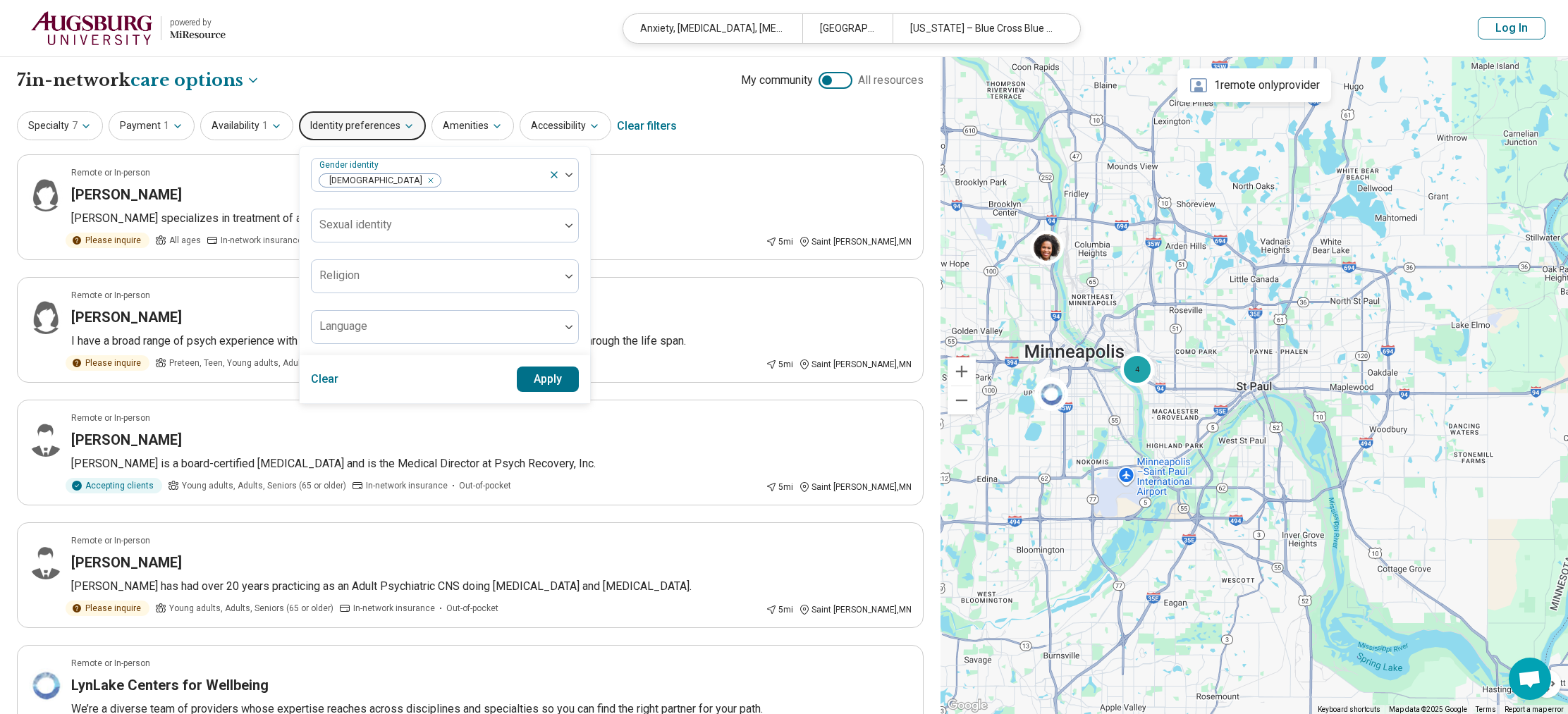
click at [751, 133] on div "Specialty 7 Payment 1 Availability 1 Identity preferences Gender identity Cisge…" at bounding box center [470, 127] width 906 height 34
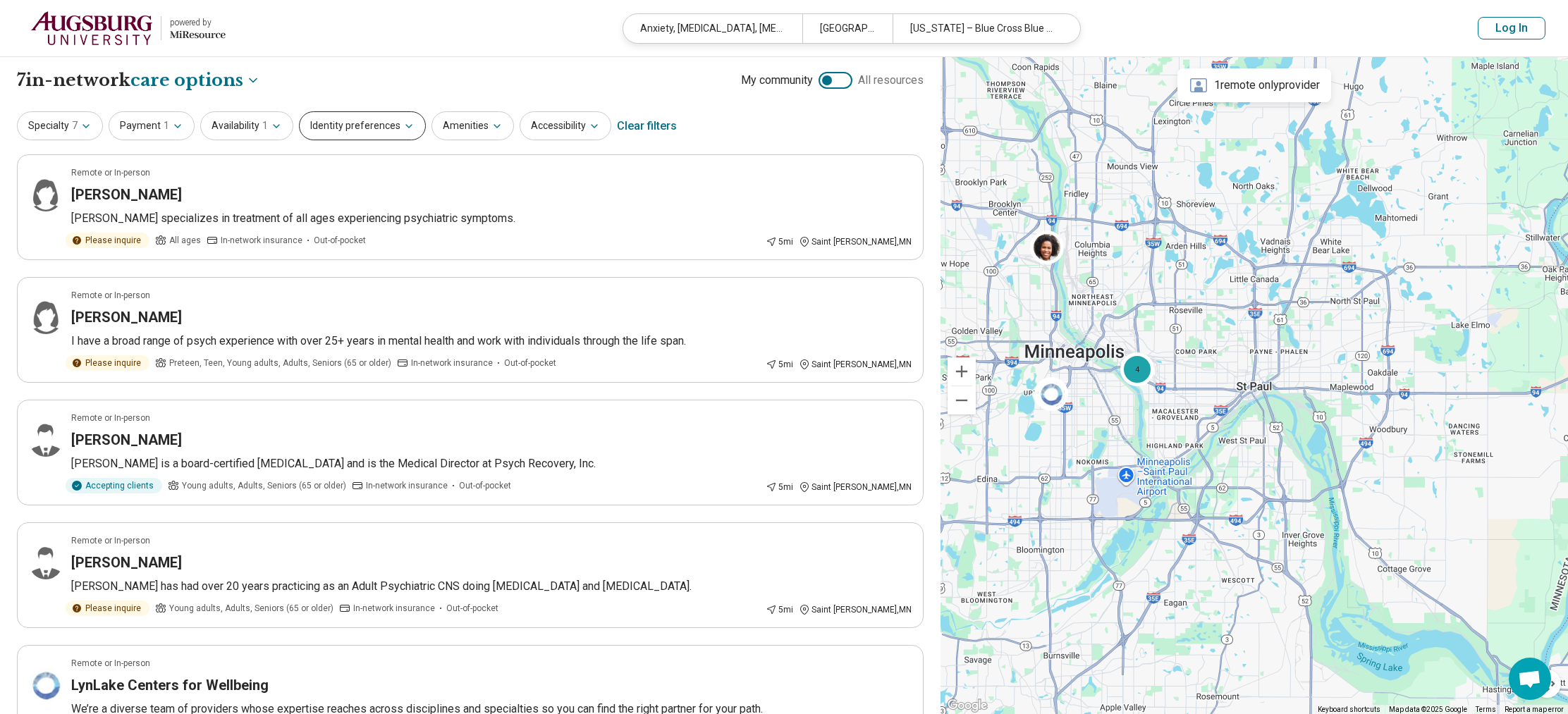
click at [393, 125] on button "Identity preferences" at bounding box center [362, 126] width 127 height 29
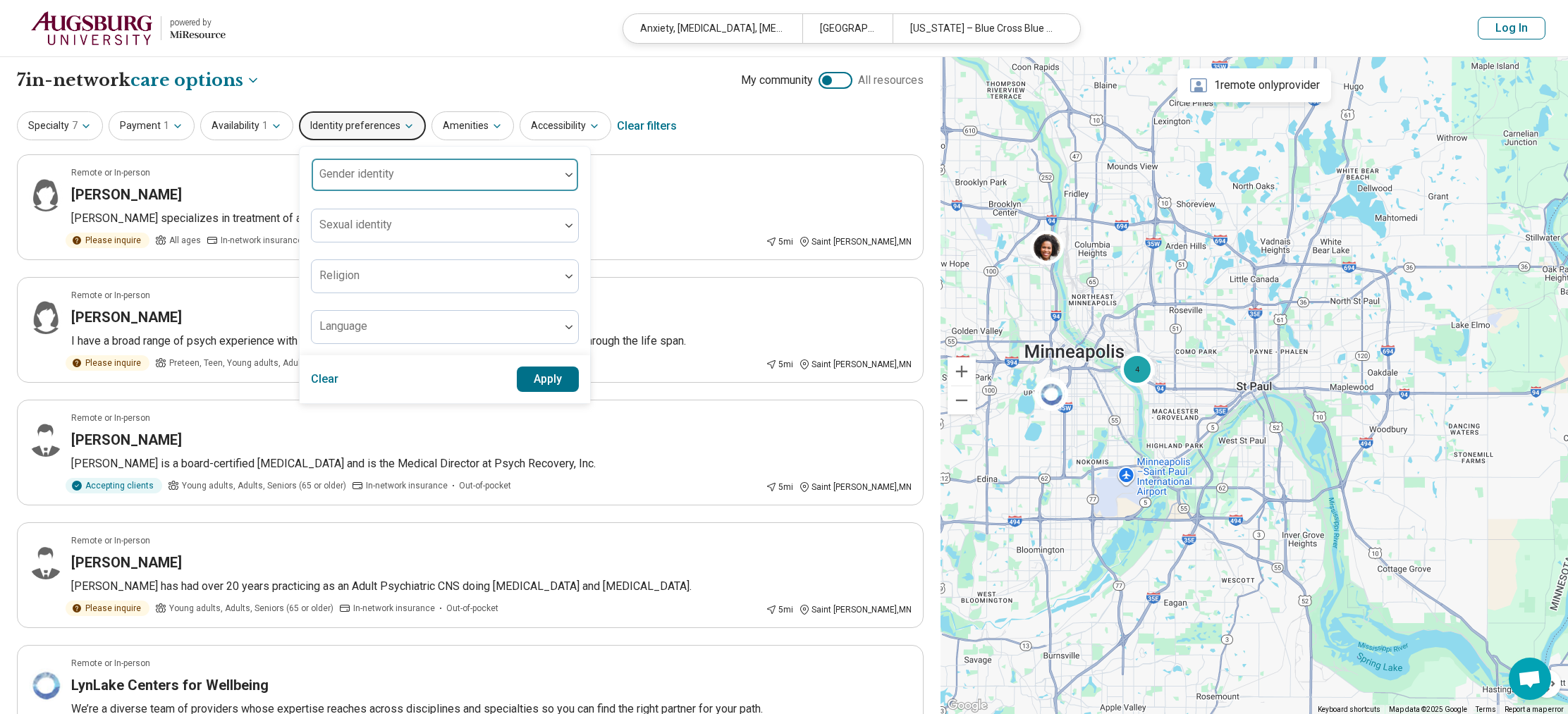
click at [395, 176] on div at bounding box center [436, 180] width 237 height 20
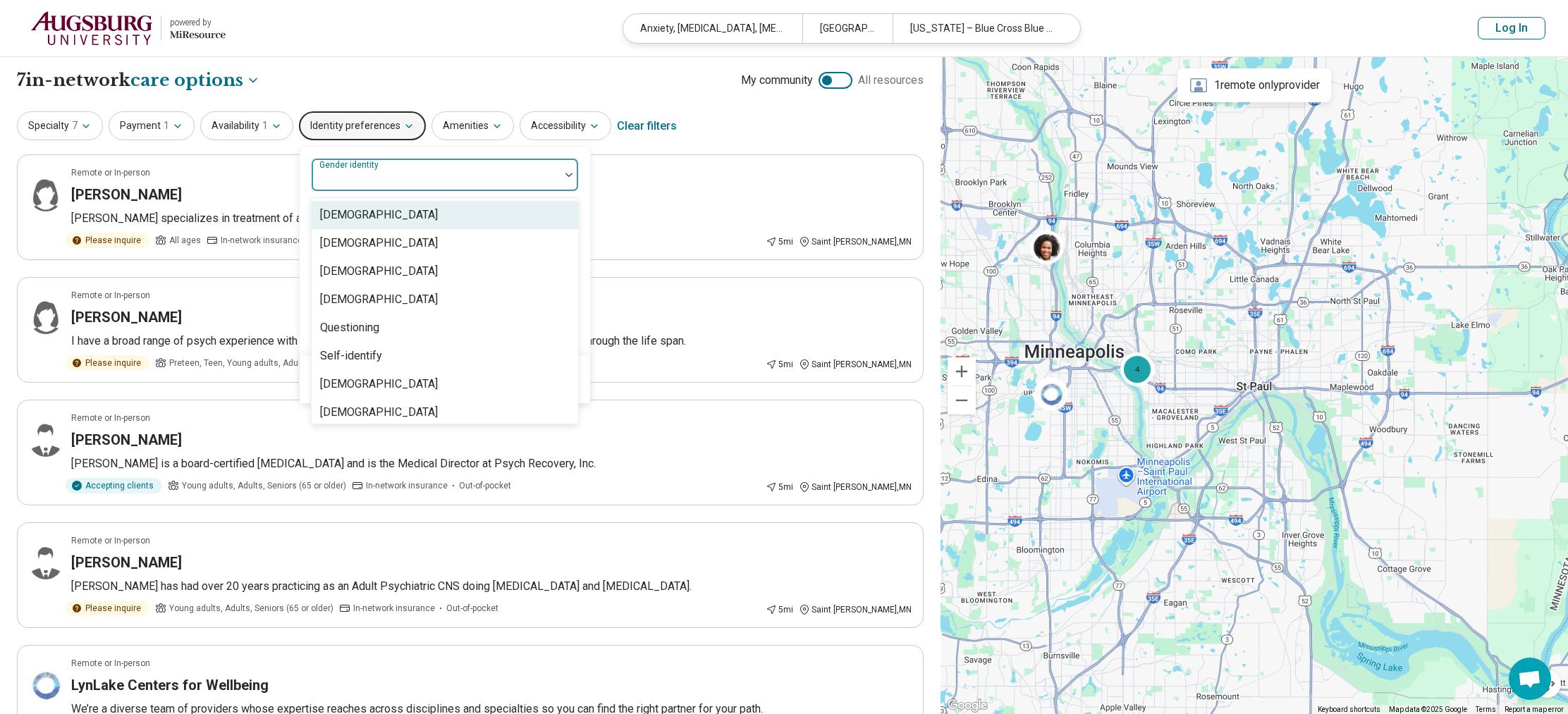
click at [395, 219] on div "Cisgender Man" at bounding box center [444, 215] width 266 height 28
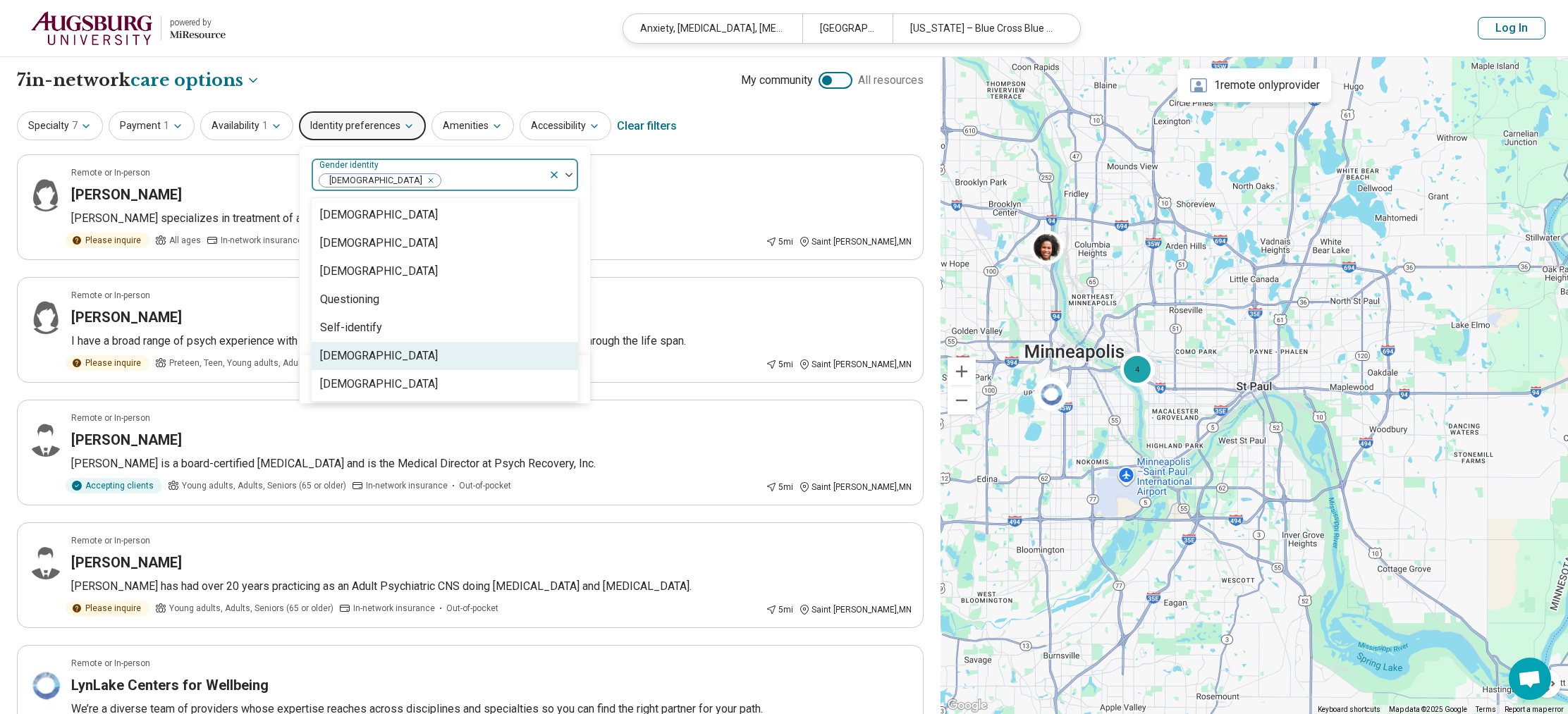
click at [413, 358] on div "Transgender Man" at bounding box center [444, 355] width 266 height 28
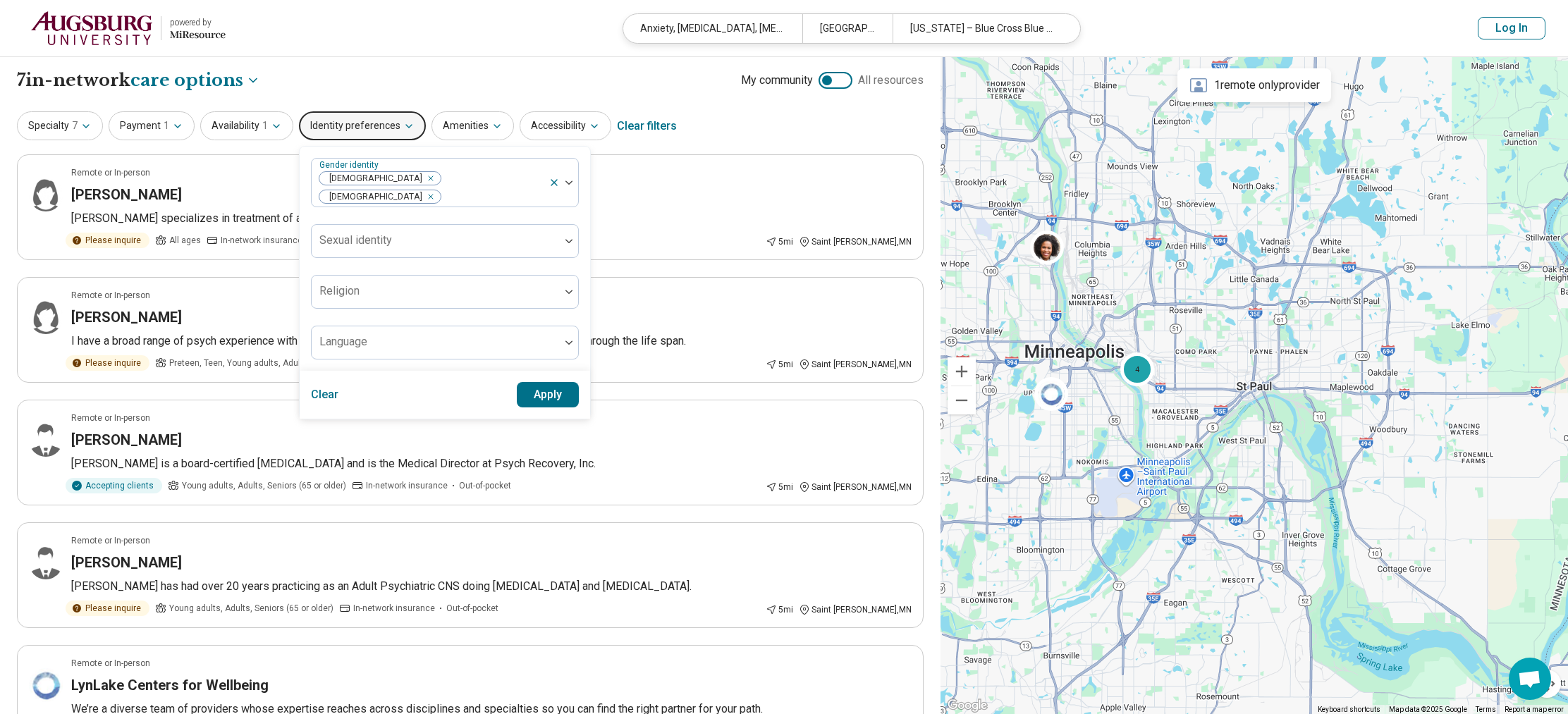
click at [539, 385] on button "Apply" at bounding box center [548, 395] width 62 height 26
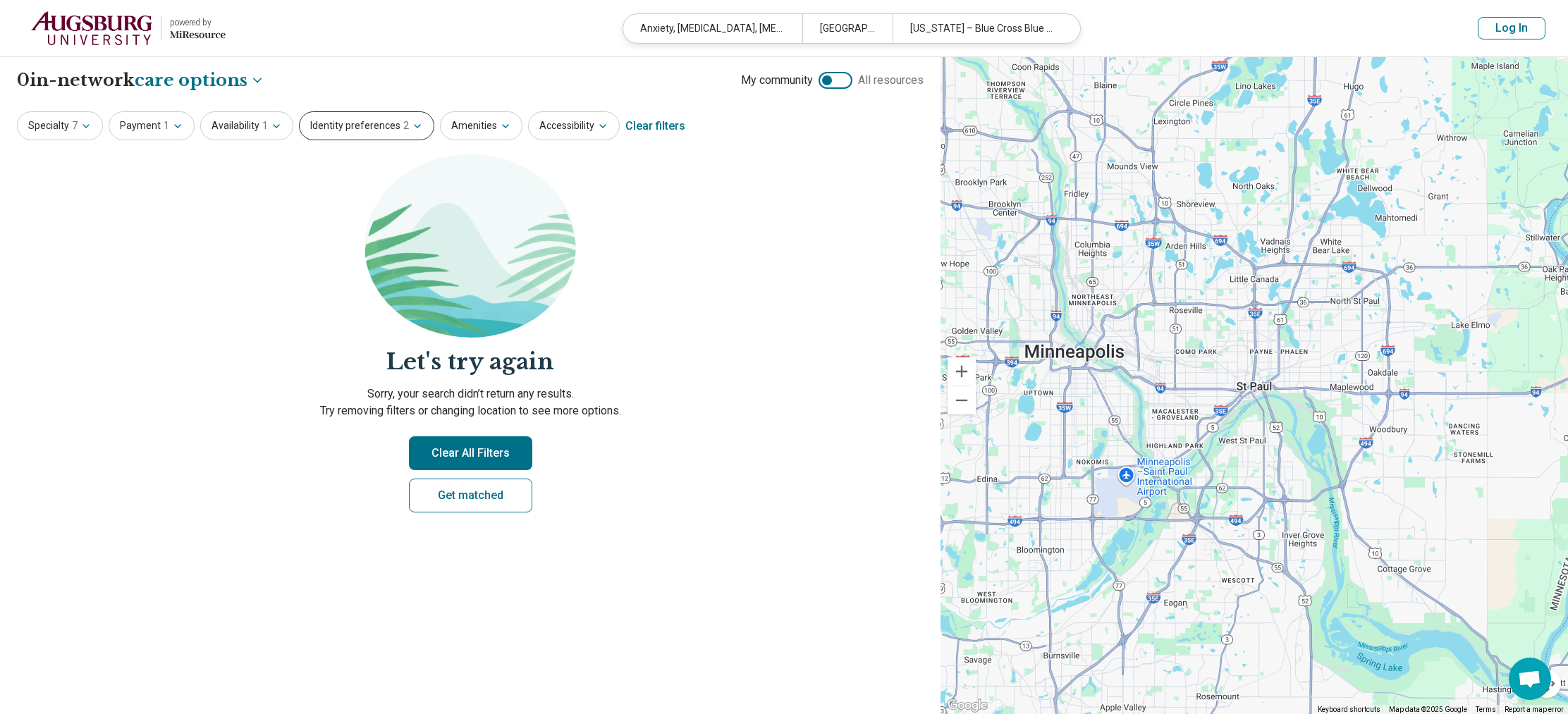
drag, startPoint x: 374, startPoint y: 122, endPoint x: 375, endPoint y: 129, distance: 7.1
click at [374, 122] on button "Identity preferences 2" at bounding box center [366, 126] width 135 height 29
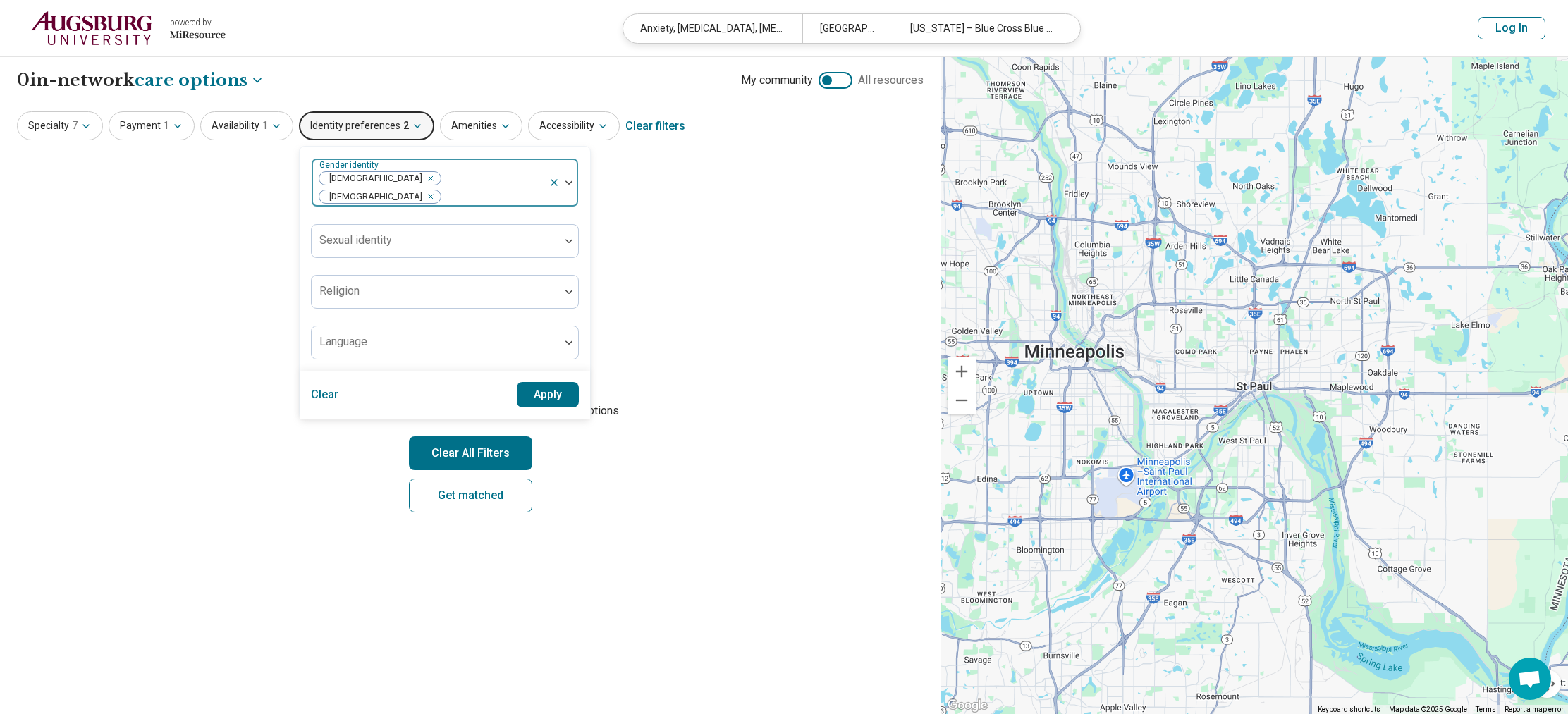
click at [422, 180] on icon "Remove [object Object]" at bounding box center [427, 179] width 10 height 10
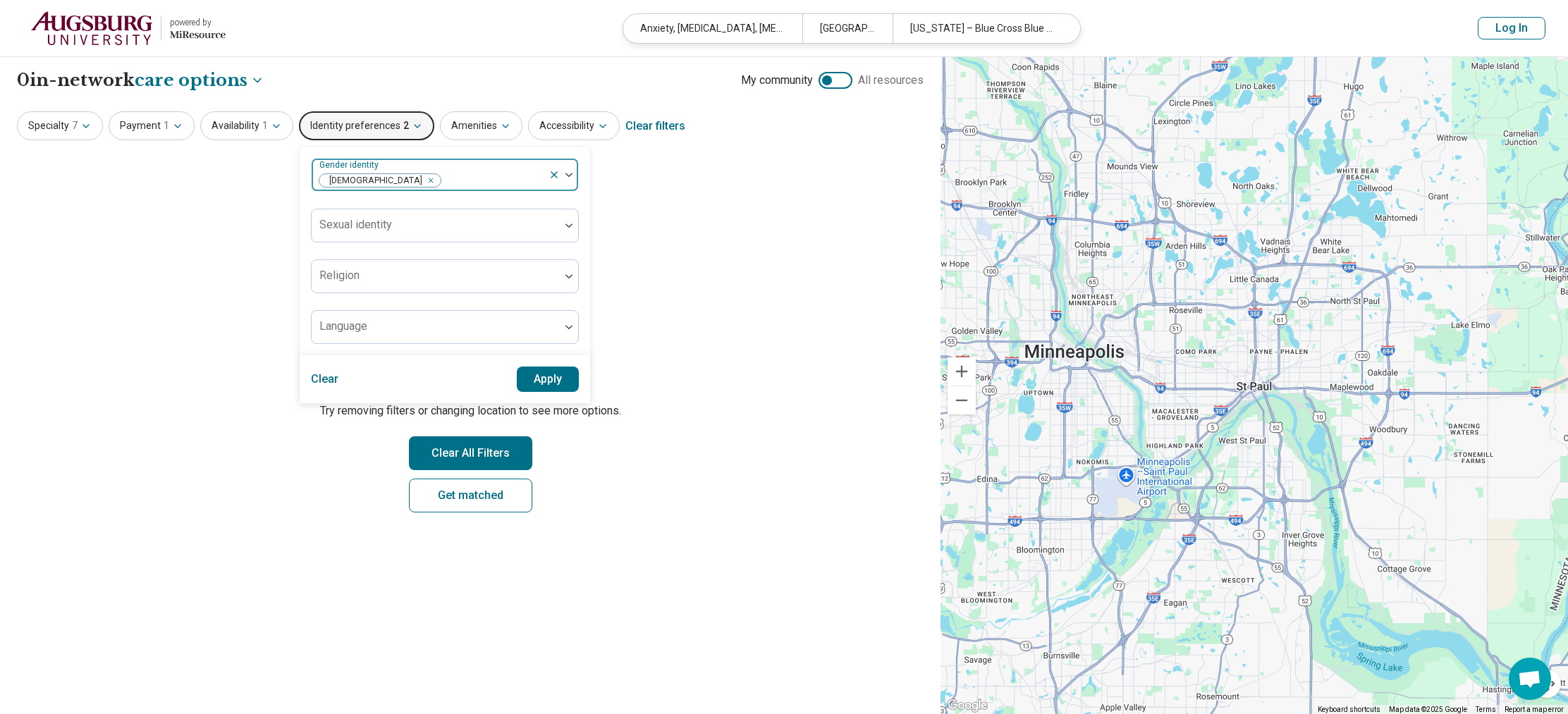
click at [554, 380] on button "Apply" at bounding box center [548, 379] width 62 height 26
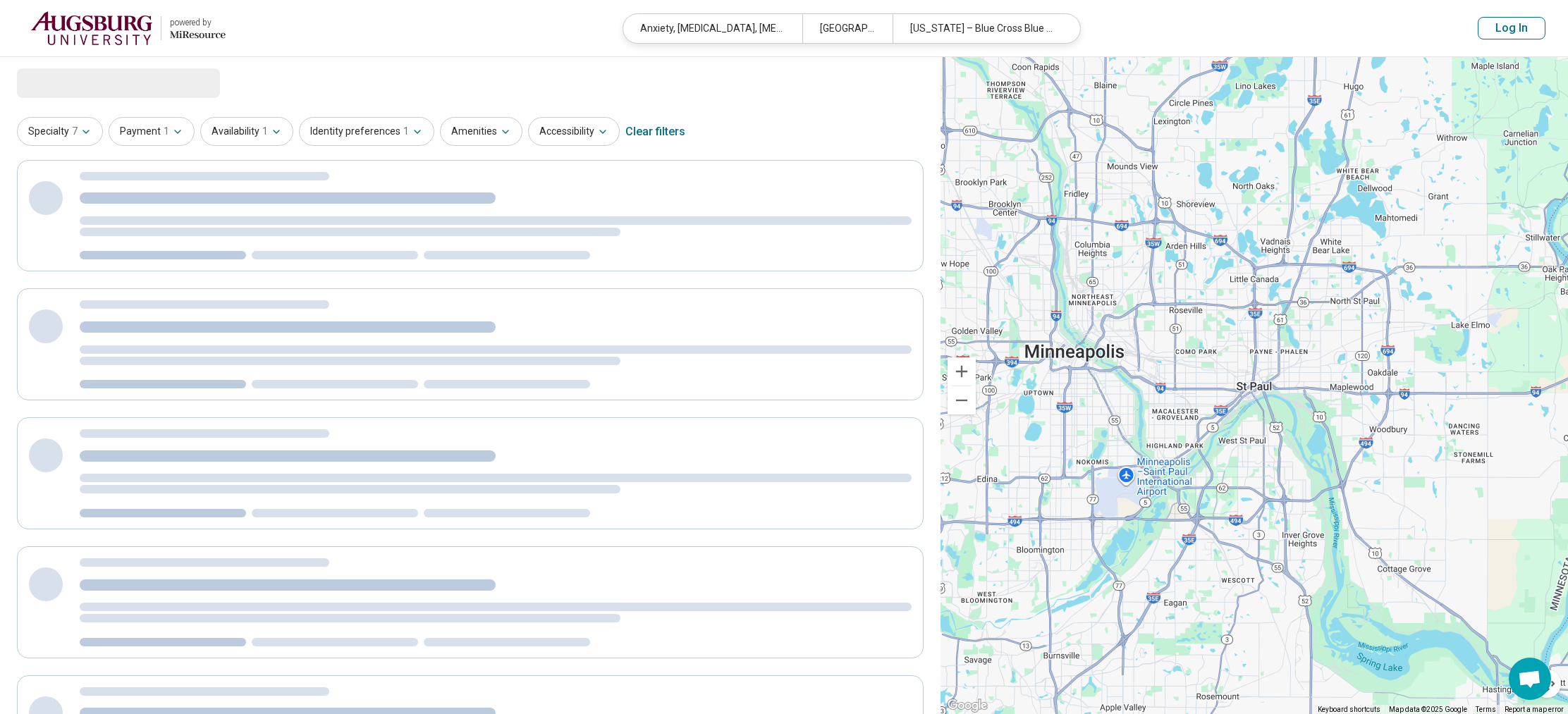
select select "***"
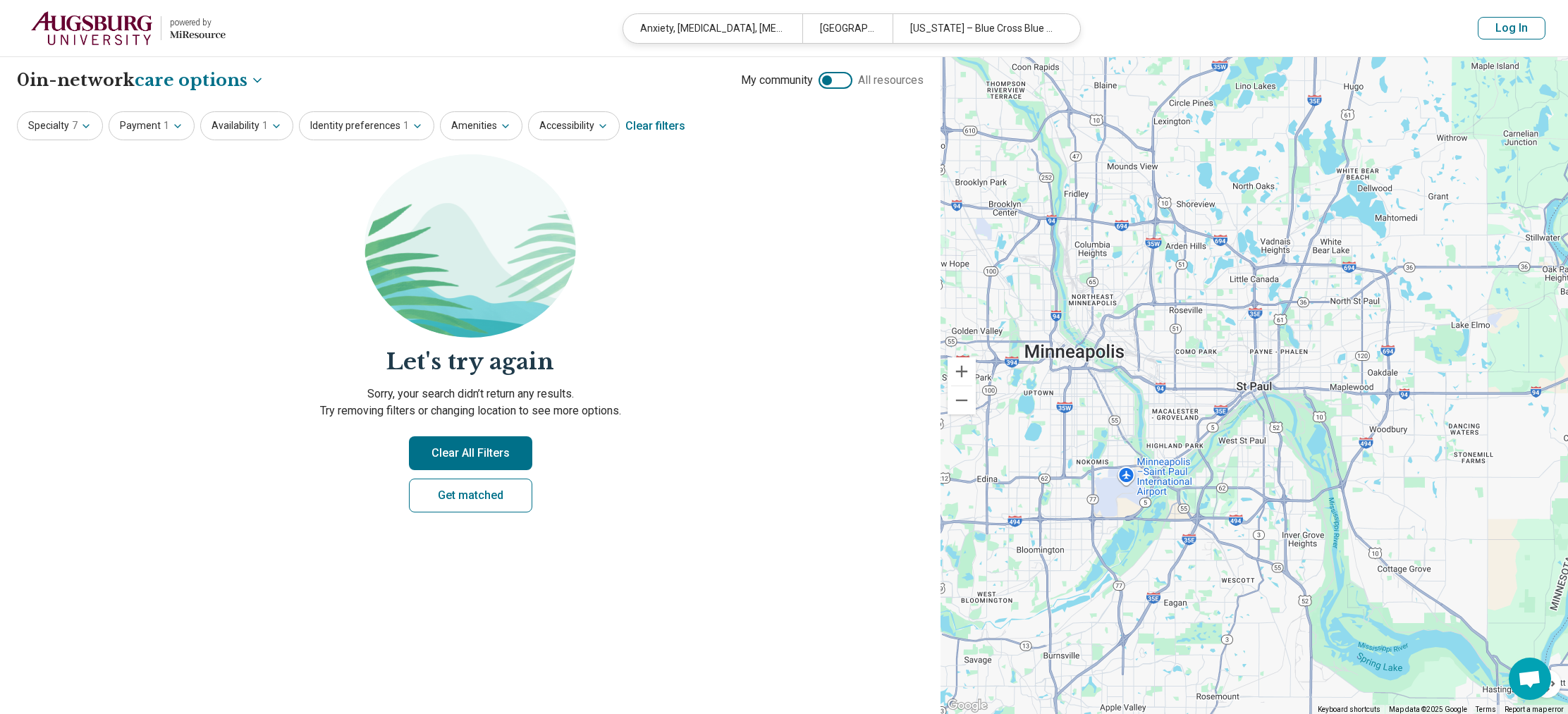
click at [477, 466] on button "Clear All Filters" at bounding box center [471, 454] width 123 height 34
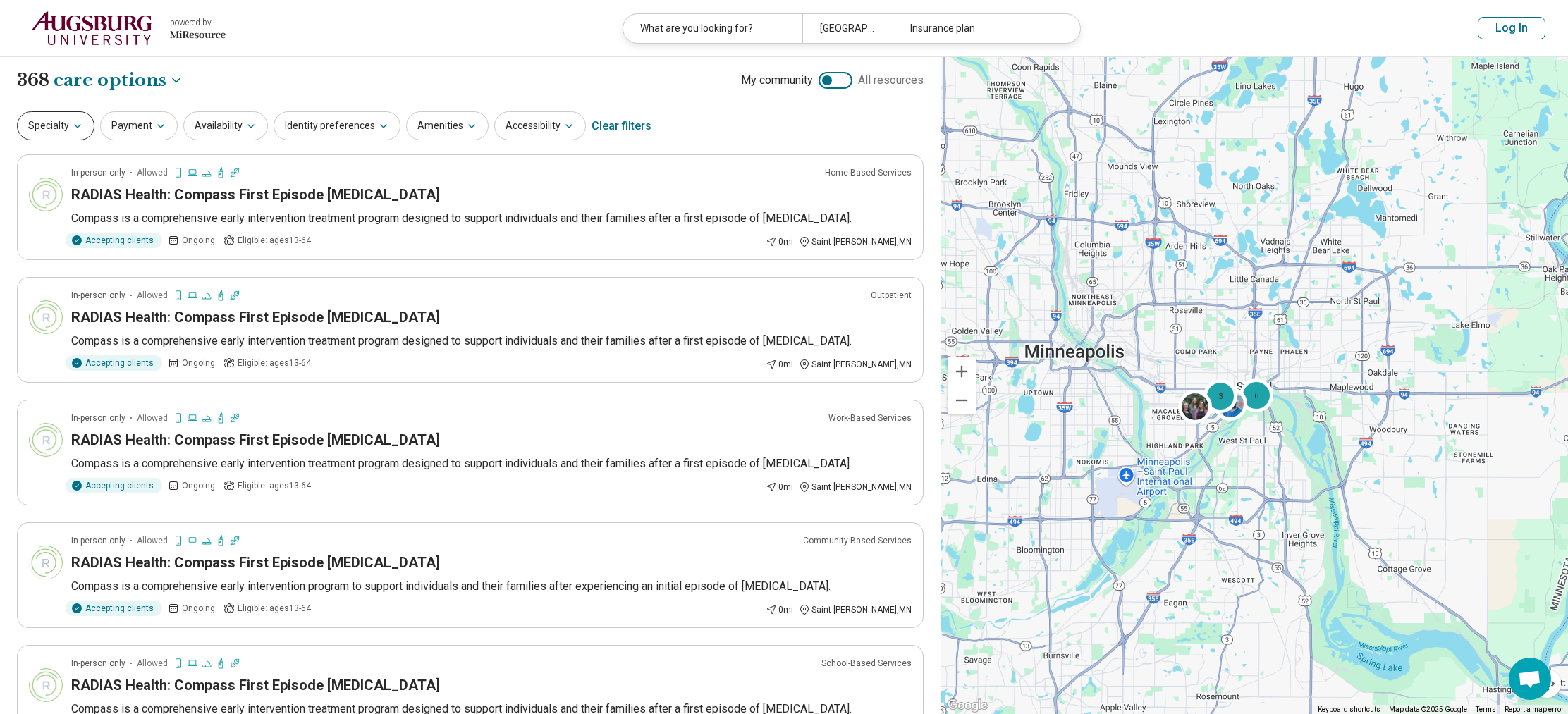
click at [72, 127] on icon "button" at bounding box center [77, 126] width 11 height 11
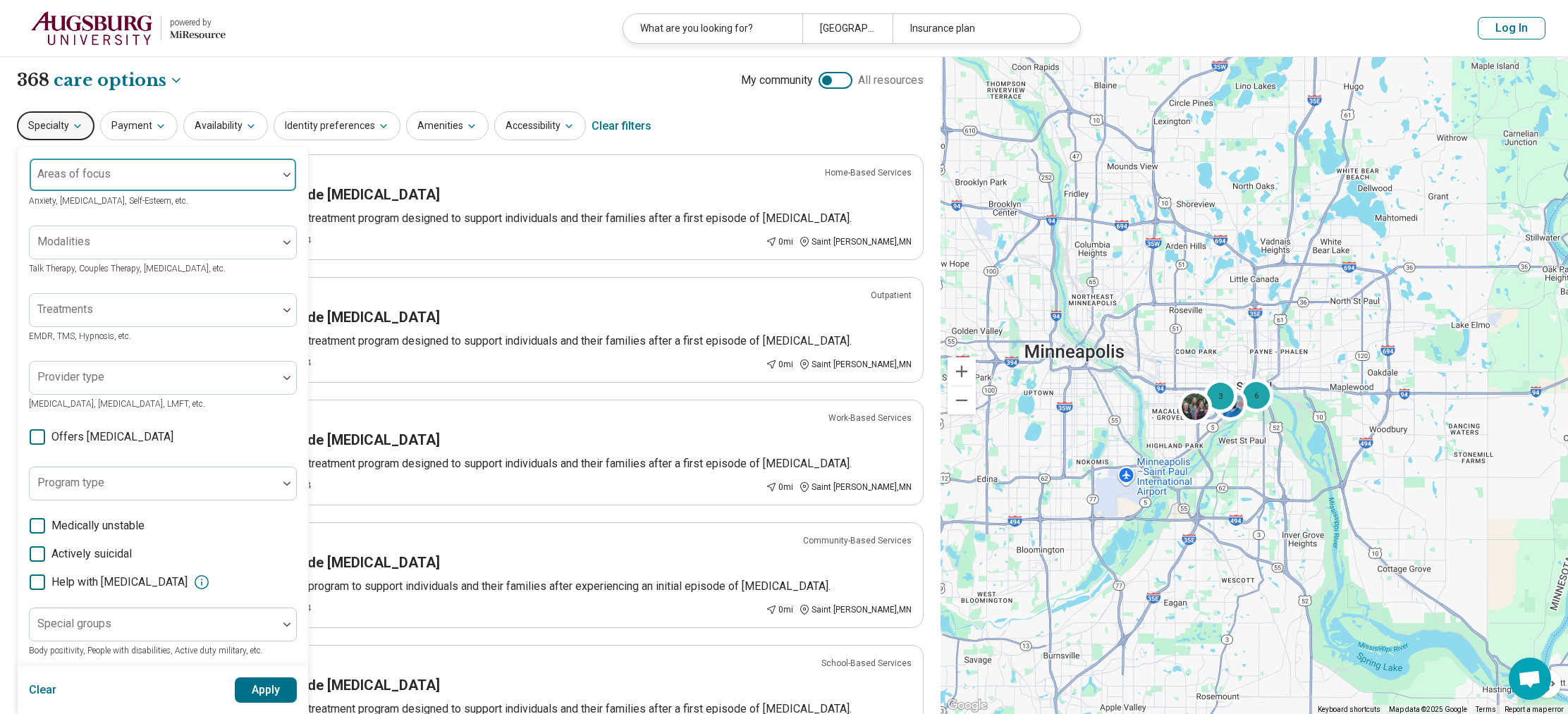
click at [94, 178] on div "Areas of focus" at bounding box center [163, 175] width 268 height 34
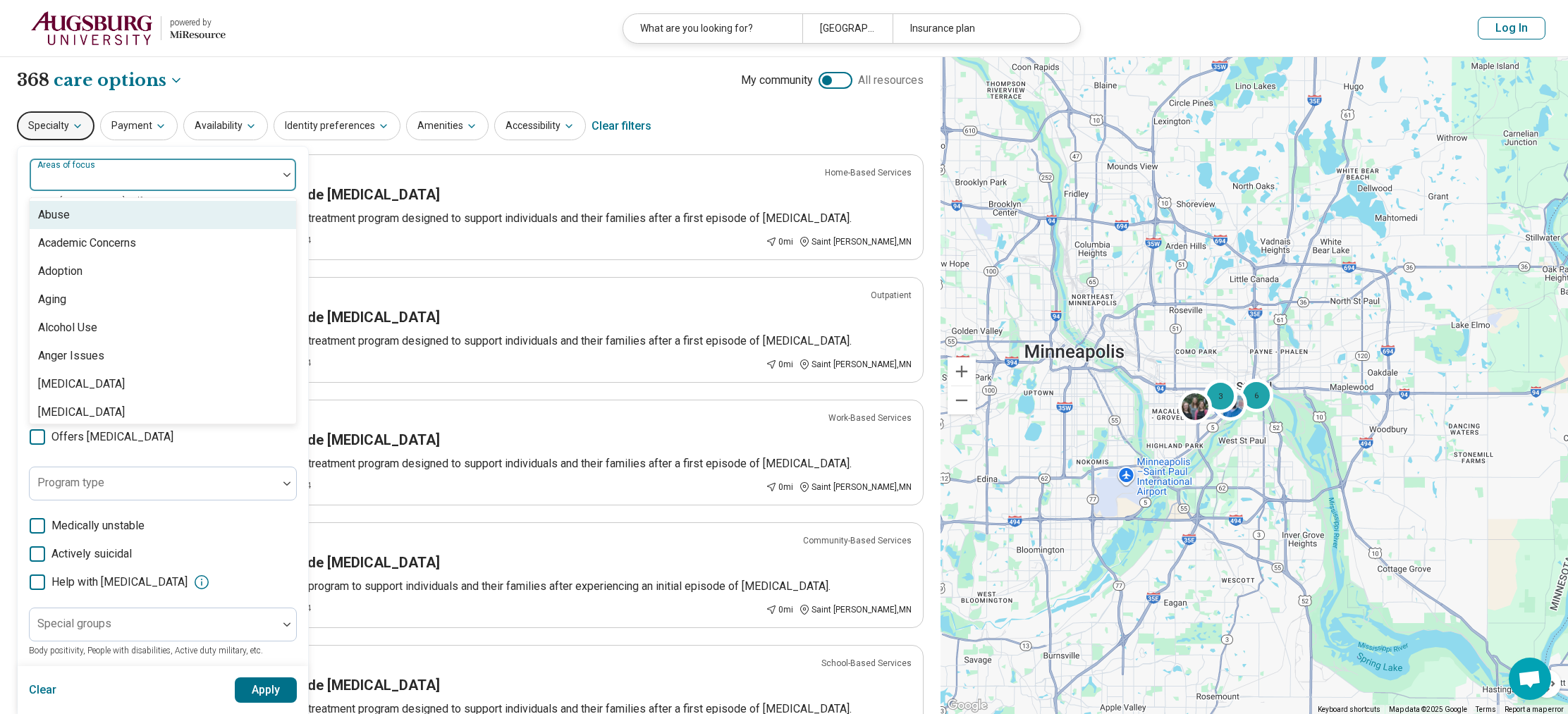
click at [87, 174] on div at bounding box center [153, 180] width 237 height 20
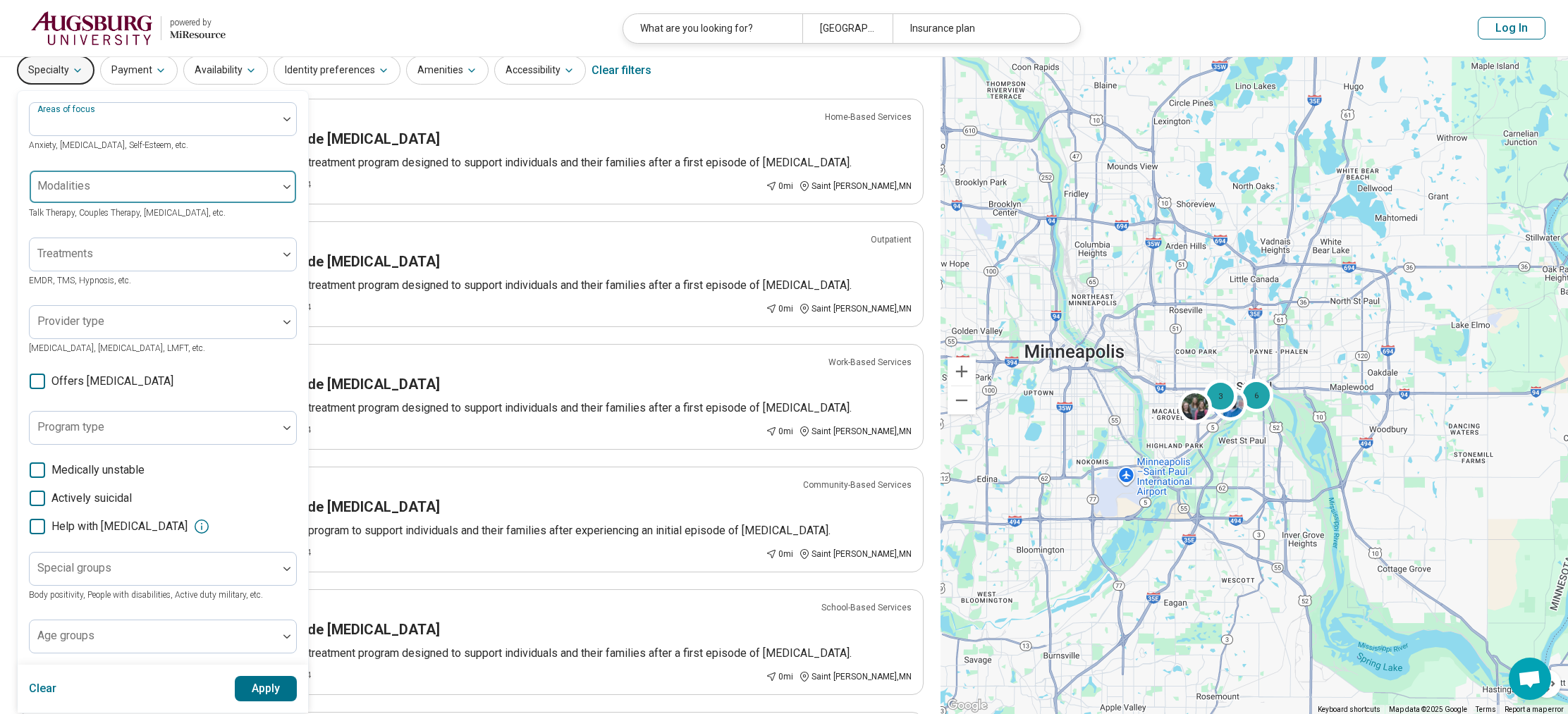
scroll to position [72, 0]
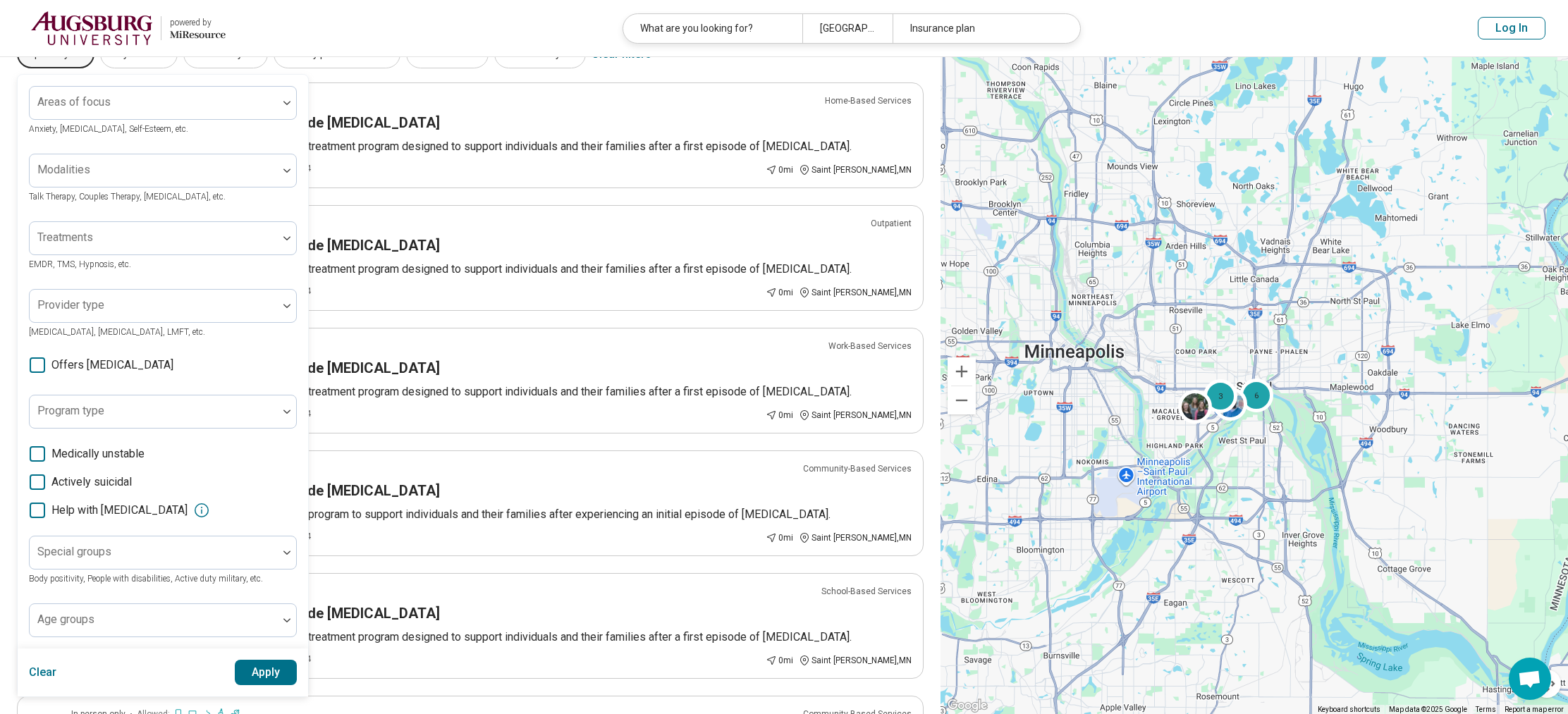
click at [40, 369] on icon at bounding box center [38, 366] width 15 height 15
click at [254, 680] on button "Apply" at bounding box center [265, 673] width 62 height 26
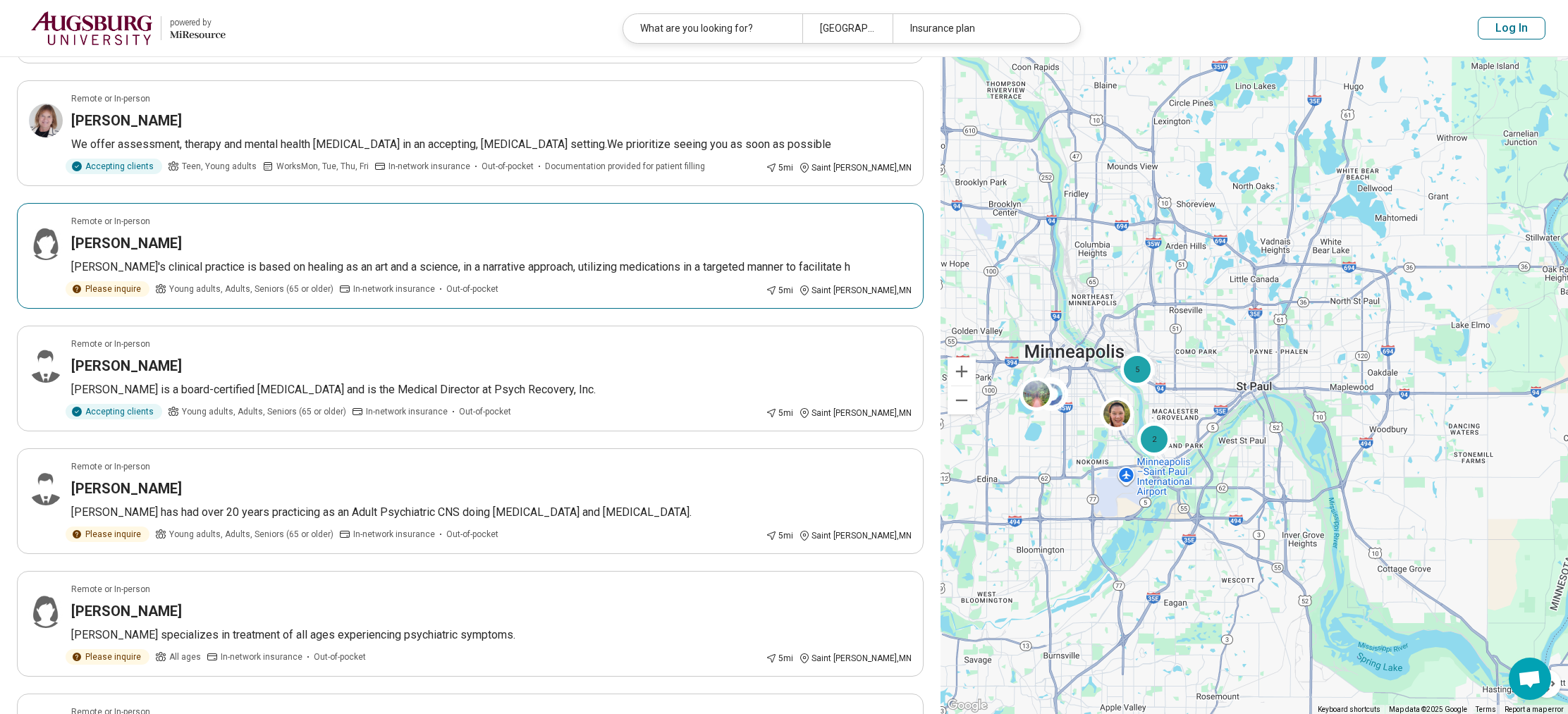
scroll to position [200, 0]
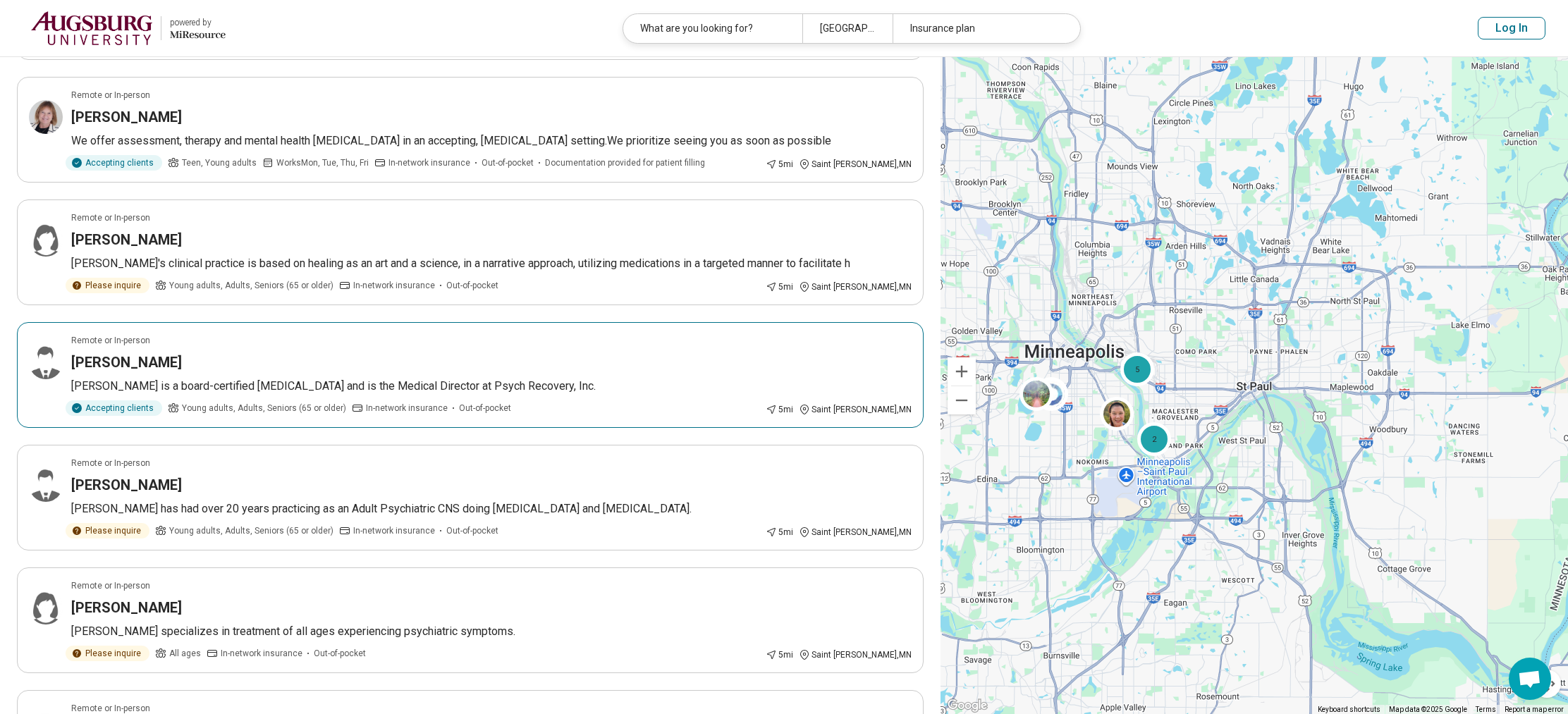
click at [193, 349] on article "Remote or In-person Craig Vine Dr. Craig Vine is a board-certified psychiatrist…" at bounding box center [470, 375] width 906 height 106
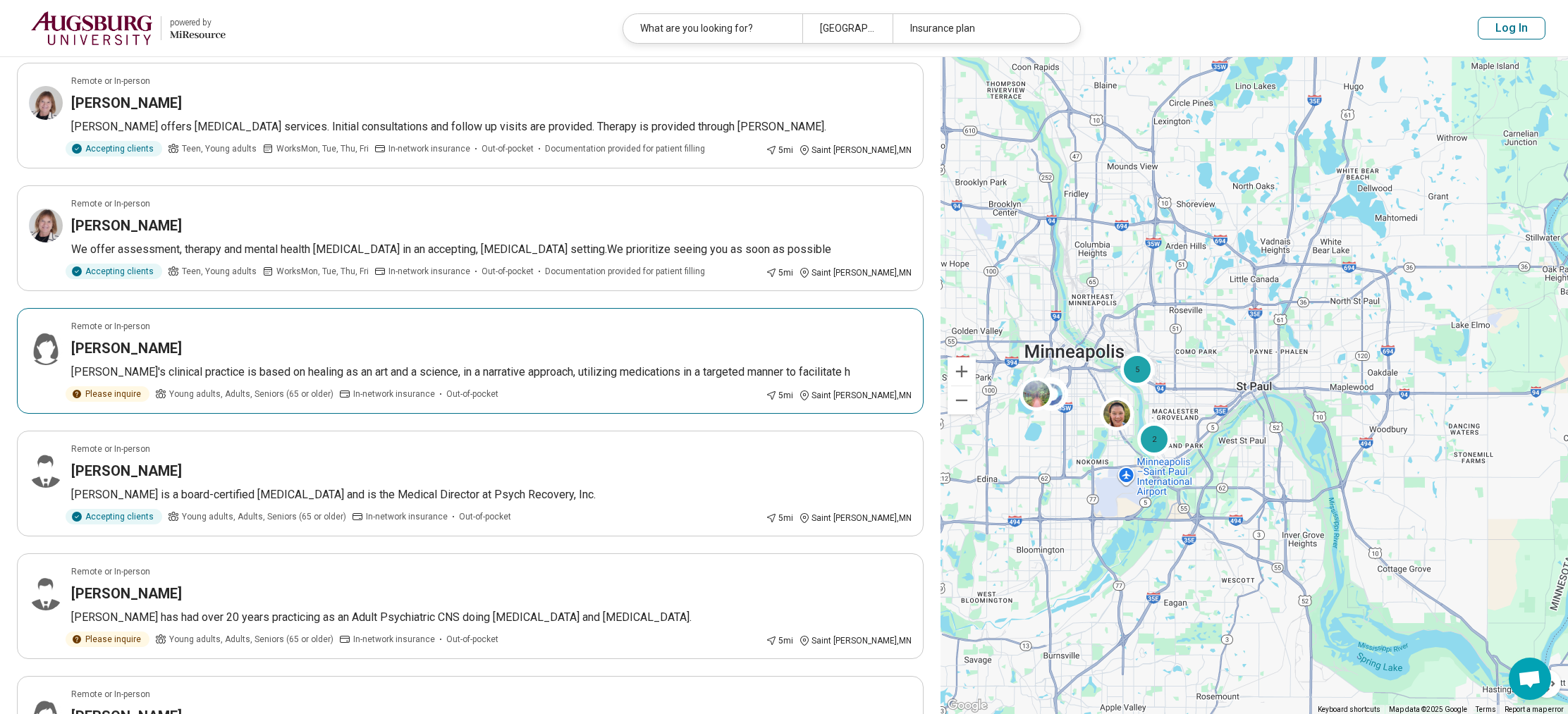
scroll to position [92, 0]
click at [473, 607] on article "Remote or In-person Morris Lewis Morris has had over 20 years practicing as an …" at bounding box center [470, 606] width 906 height 106
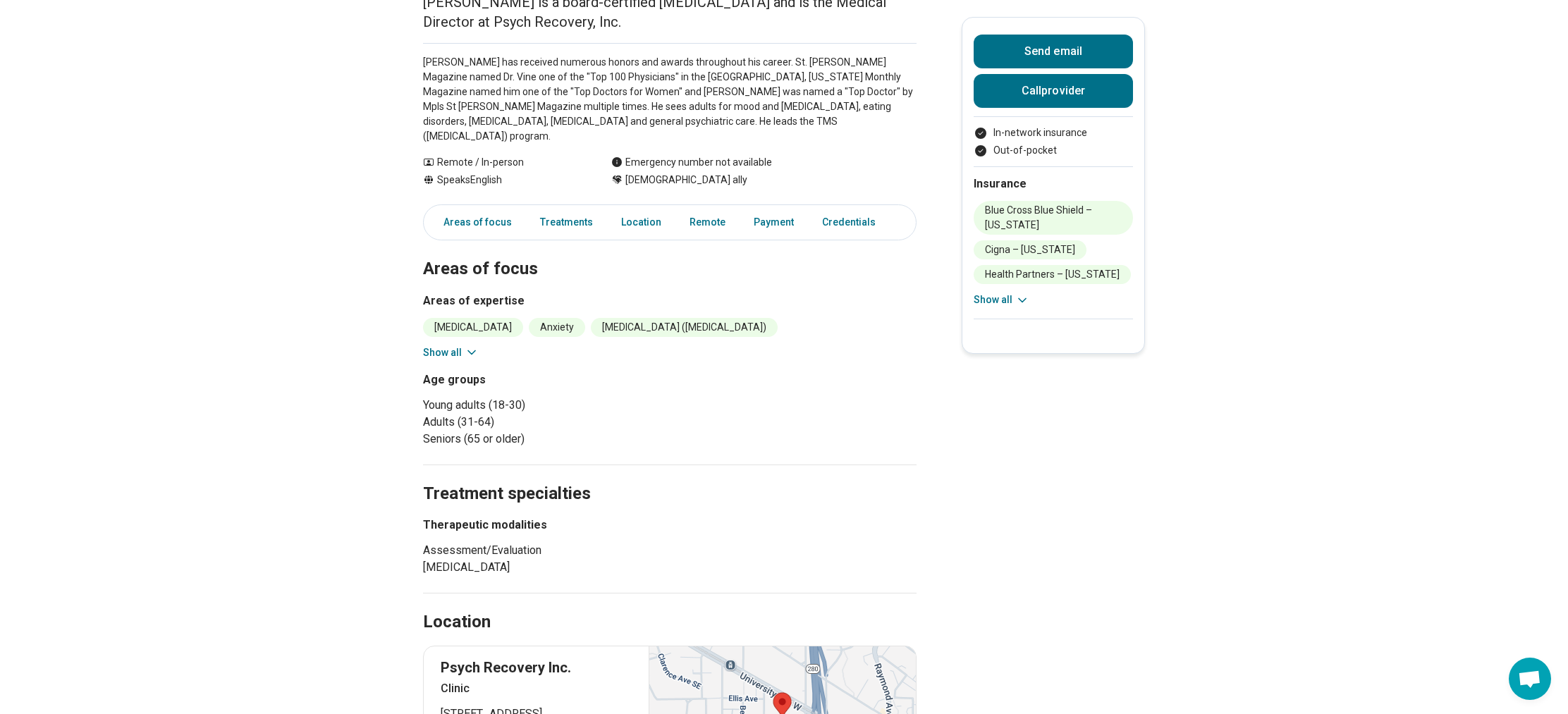
scroll to position [172, 0]
click at [442, 345] on button "Show all" at bounding box center [450, 352] width 56 height 15
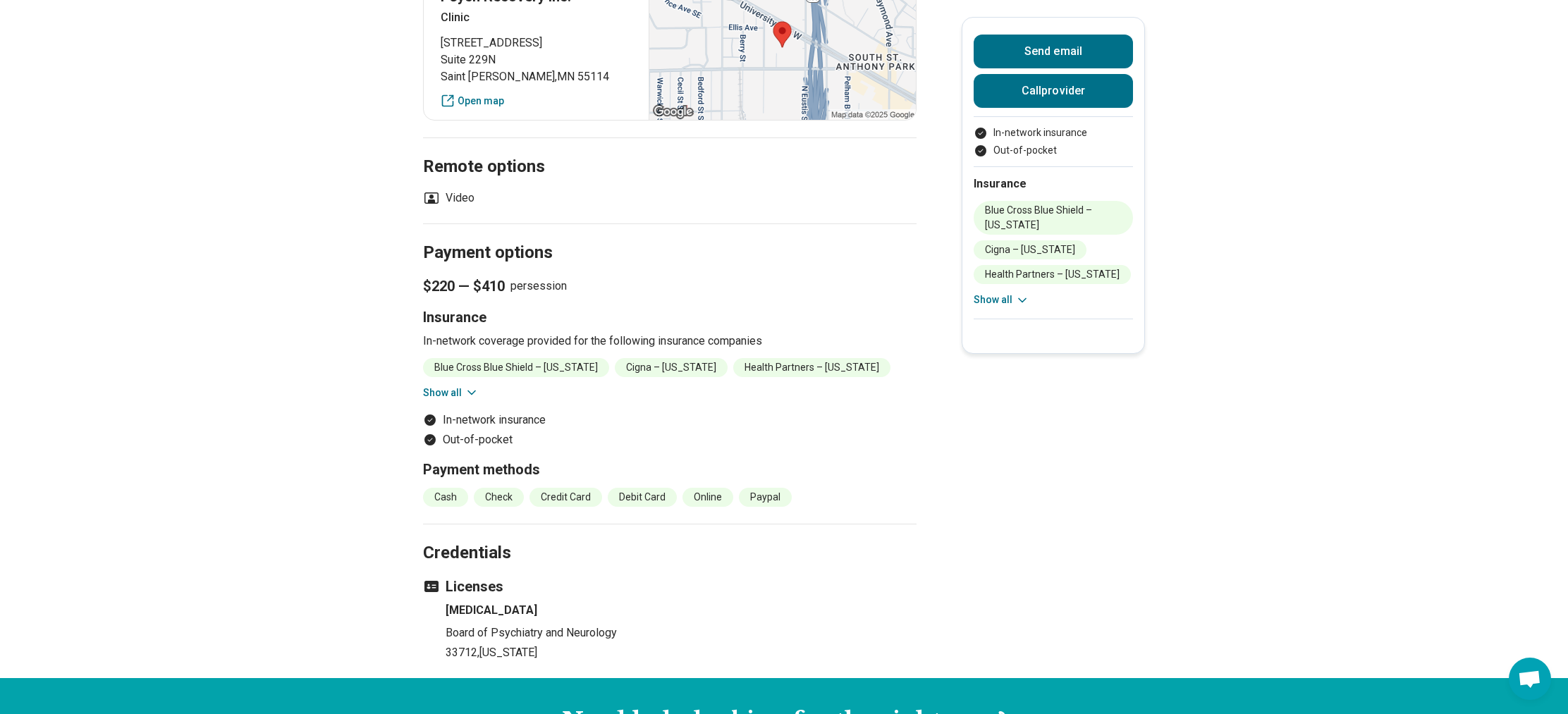
scroll to position [951, 0]
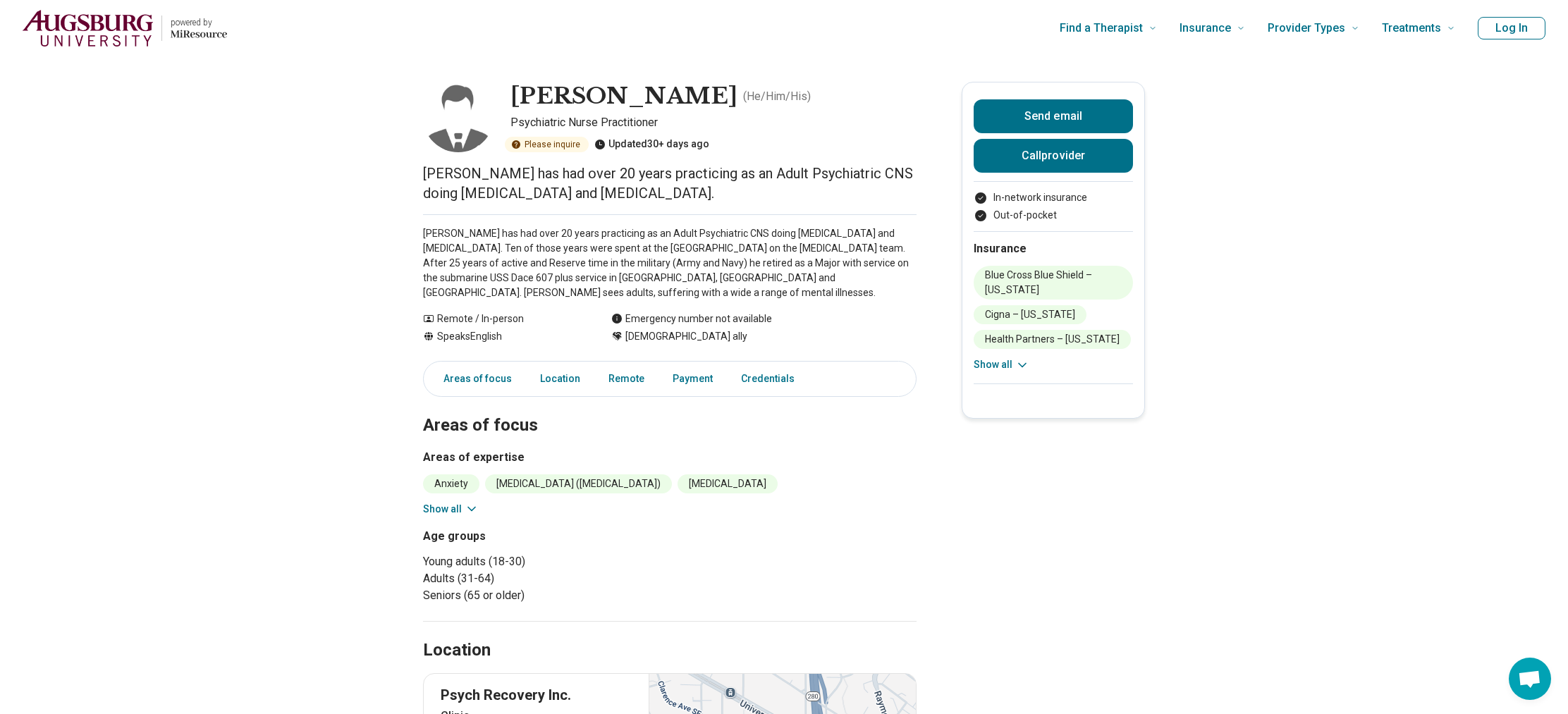
click at [457, 511] on button "Show all" at bounding box center [450, 509] width 56 height 15
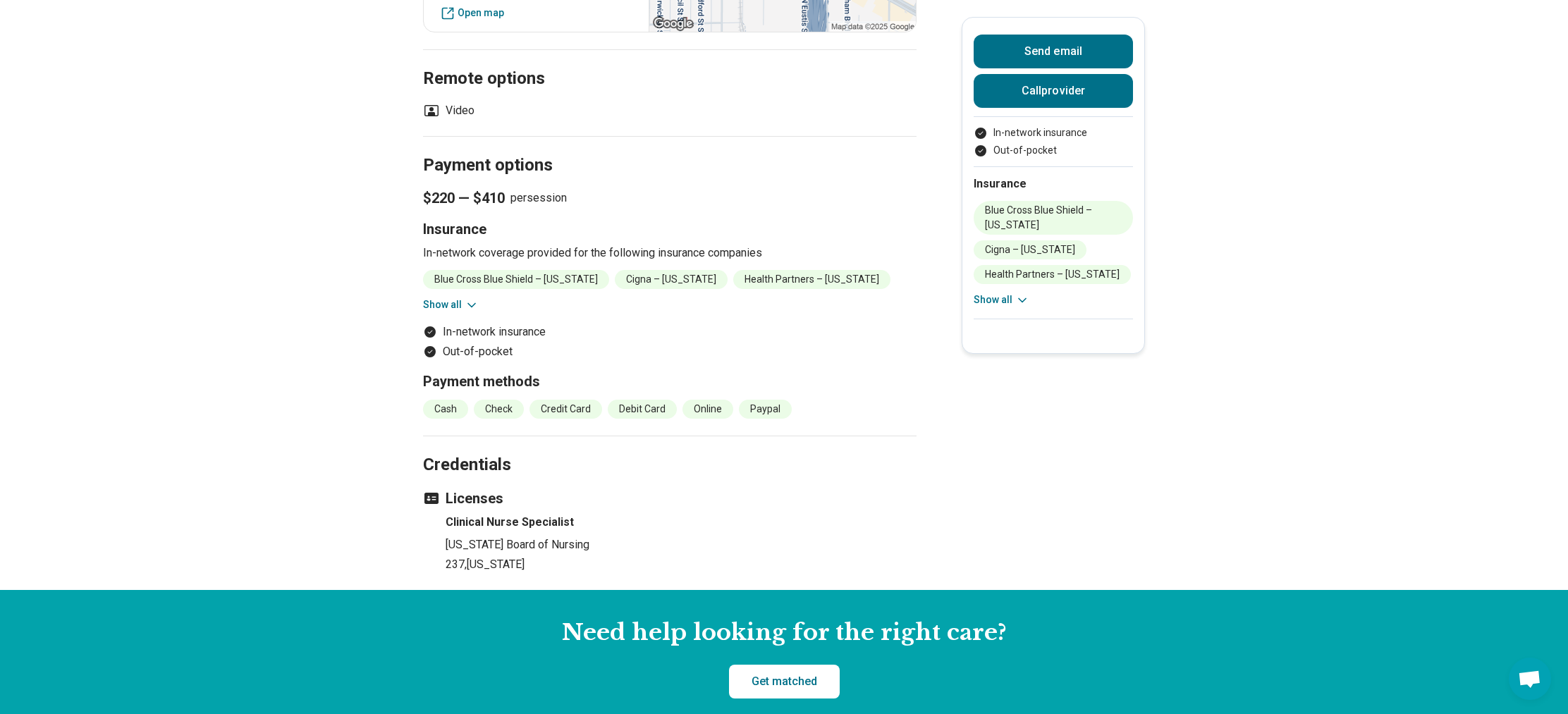
scroll to position [873, 0]
